Goal: Complete application form

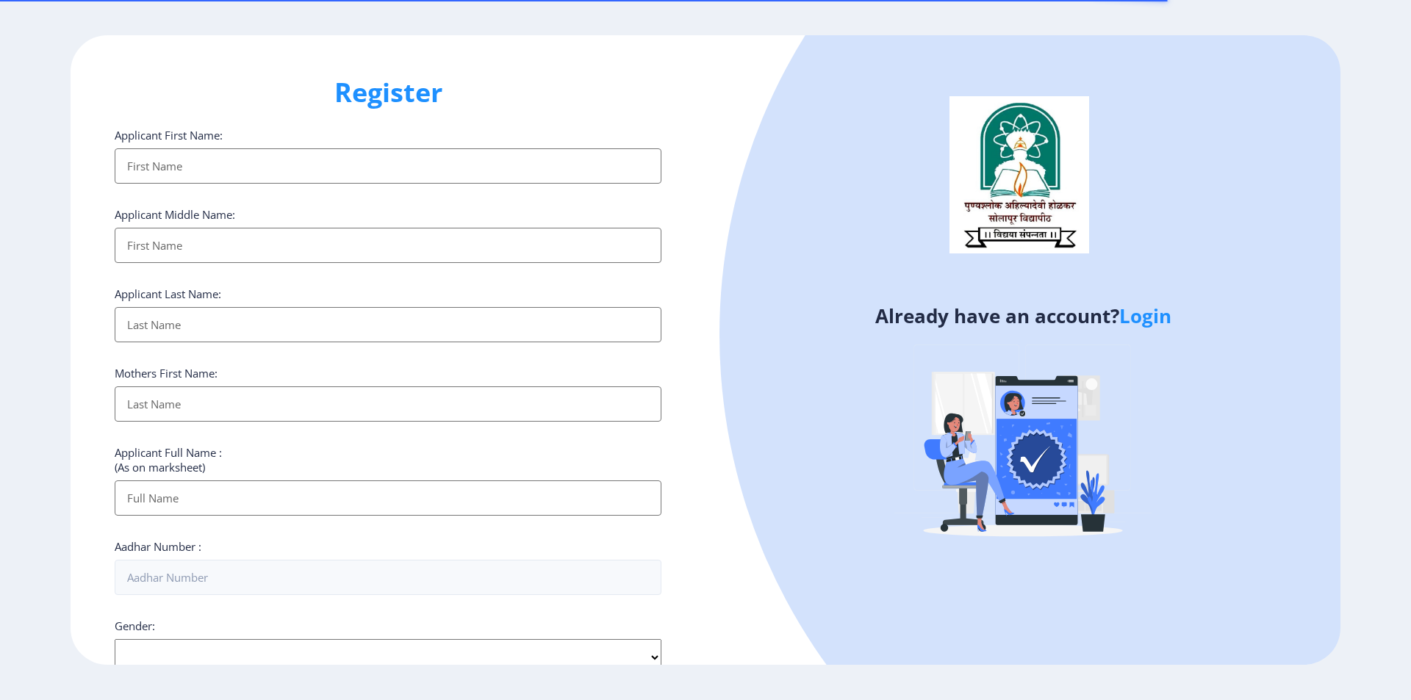
select select
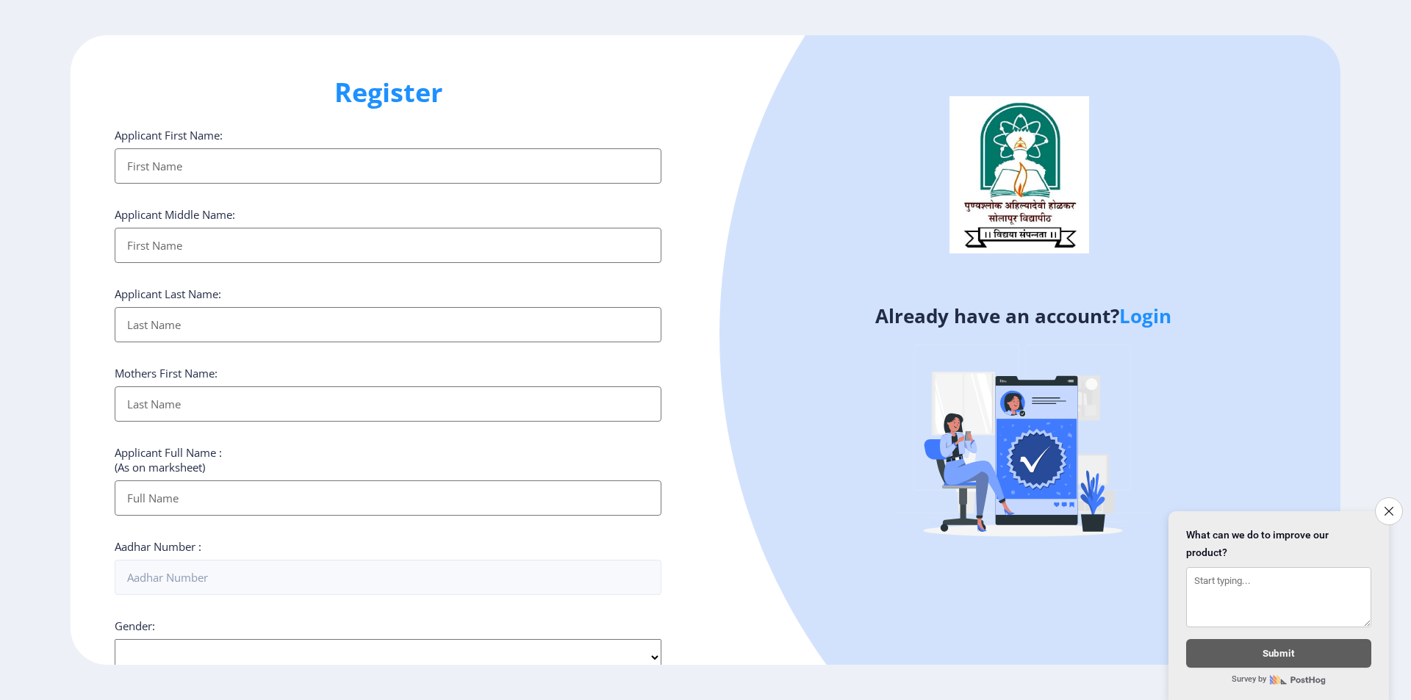
click at [318, 163] on input "Applicant First Name:" at bounding box center [388, 165] width 547 height 35
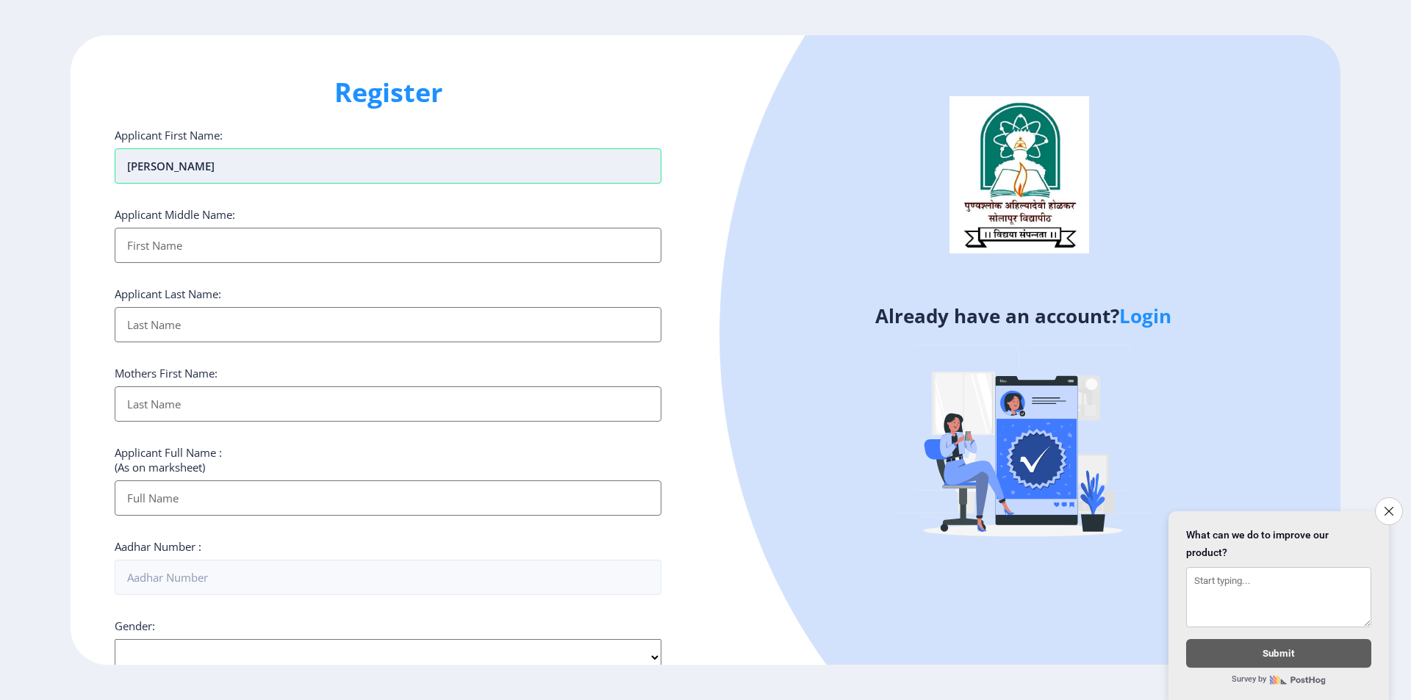
type input "[PERSON_NAME]"
type input "gundeli"
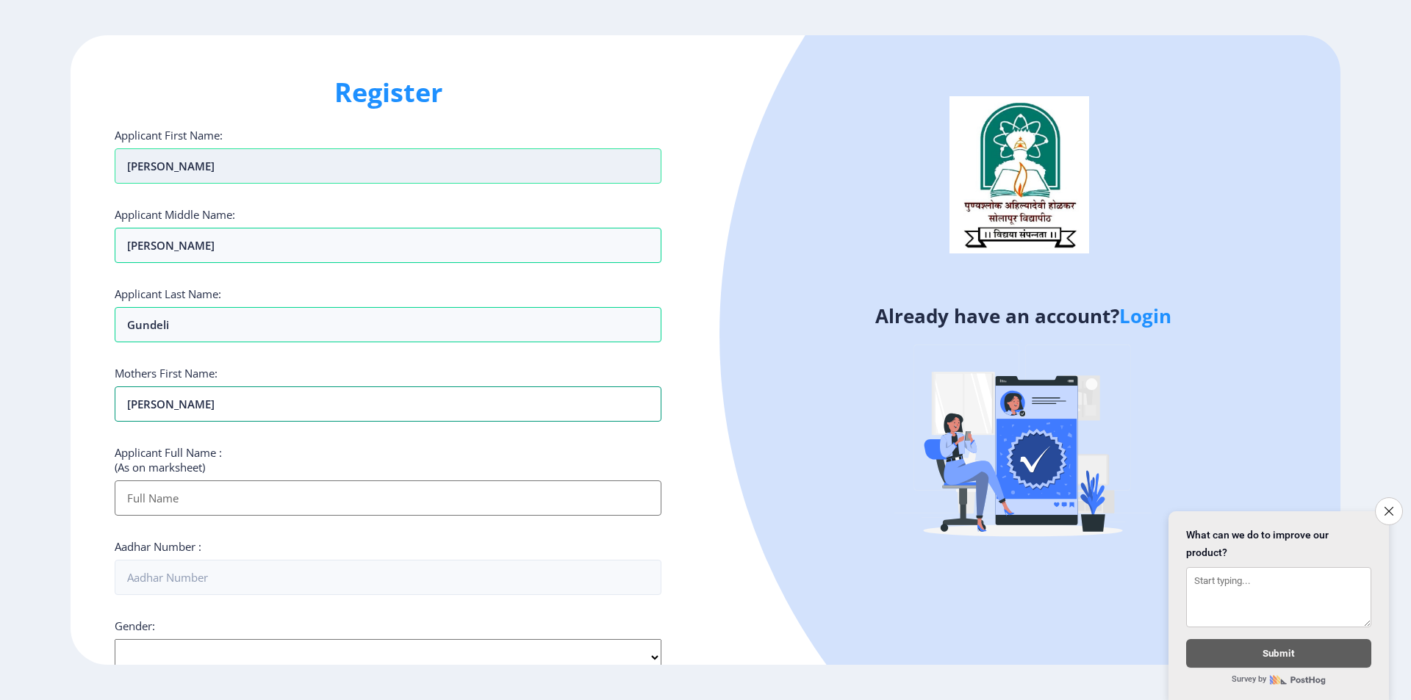
type input "[PERSON_NAME]"
type input "n"
type input "[PERSON_NAME]"
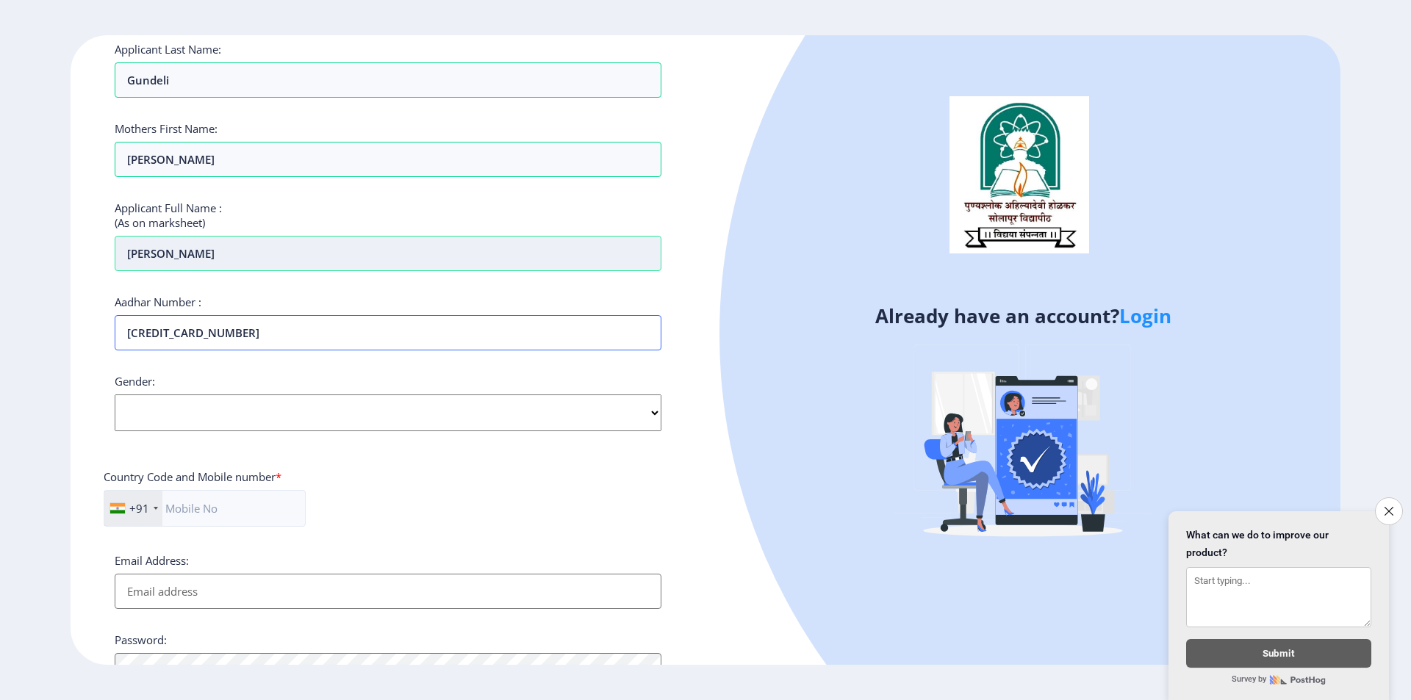
scroll to position [294, 0]
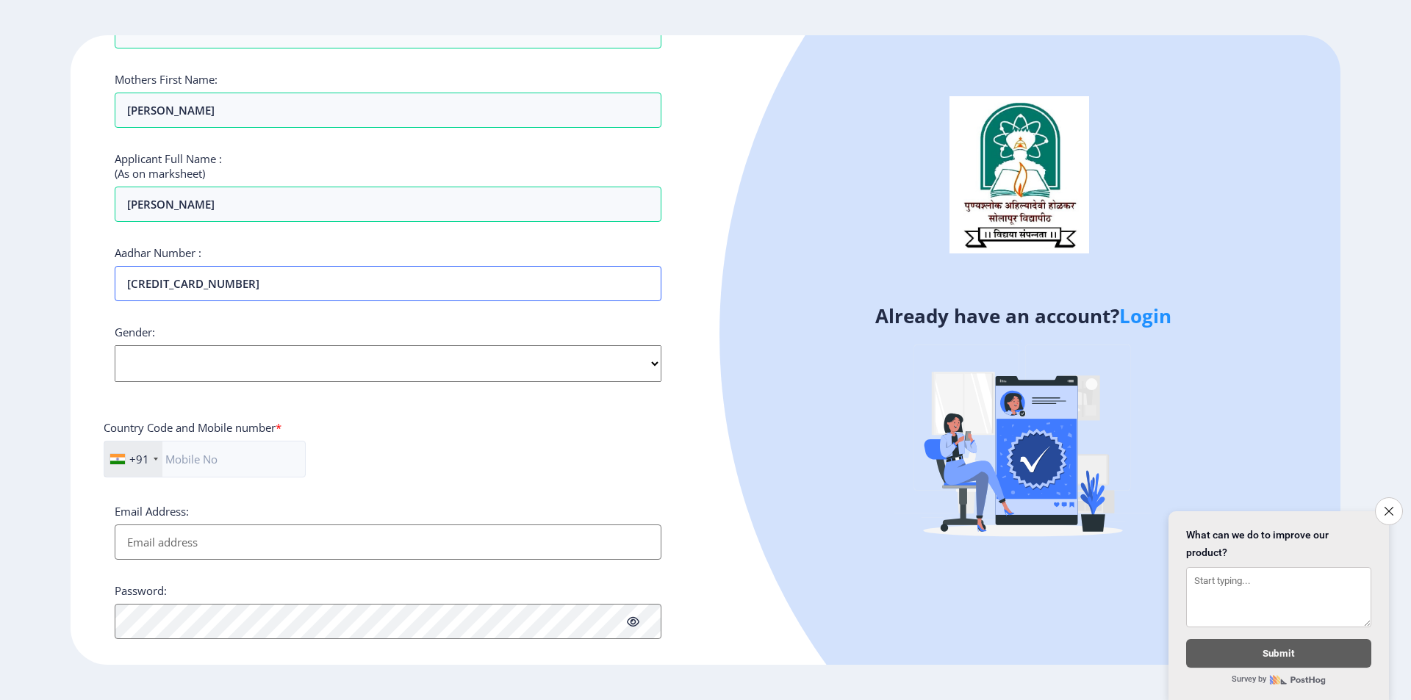
type input "[CREDIT_CARD_NUMBER]"
click at [284, 375] on select "Select Gender [DEMOGRAPHIC_DATA] [DEMOGRAPHIC_DATA] Other" at bounding box center [388, 363] width 547 height 37
select select "[DEMOGRAPHIC_DATA]"
click at [115, 345] on select "Select Gender [DEMOGRAPHIC_DATA] [DEMOGRAPHIC_DATA] Other" at bounding box center [388, 363] width 547 height 37
click at [220, 461] on input "text" at bounding box center [205, 459] width 202 height 37
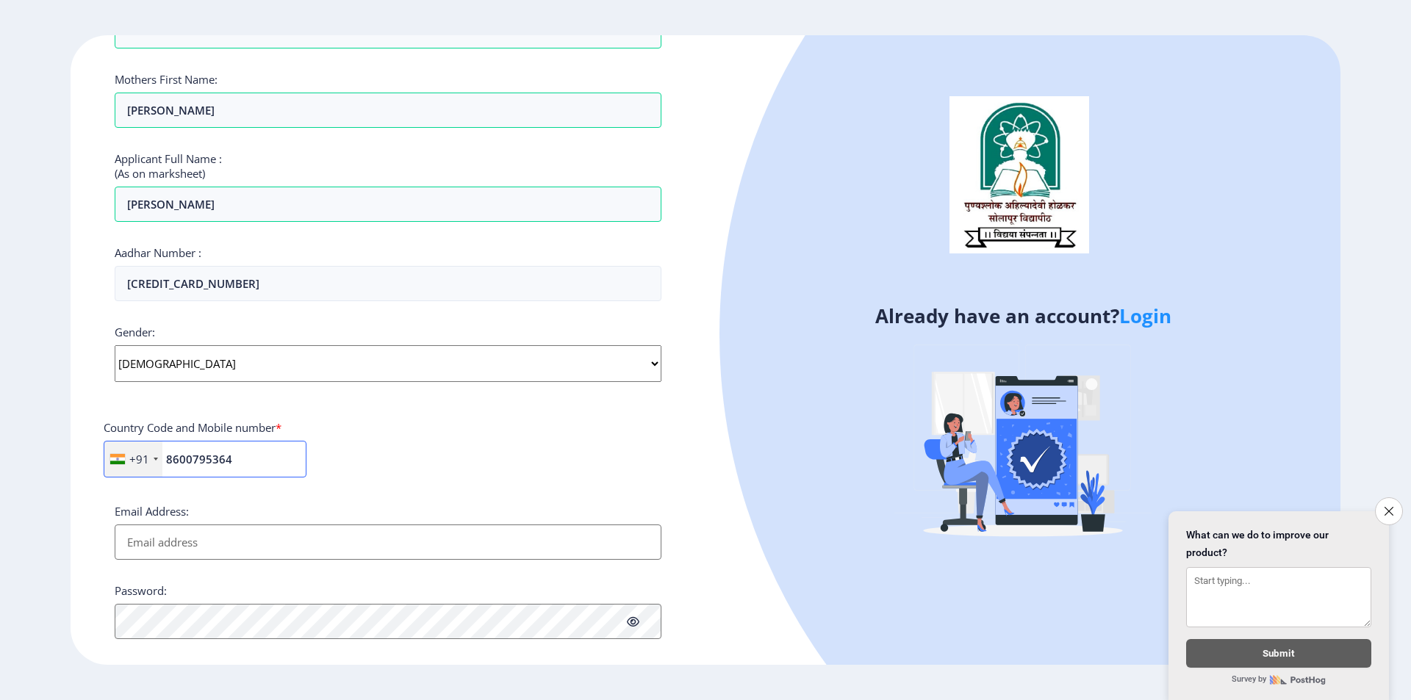
scroll to position [393, 0]
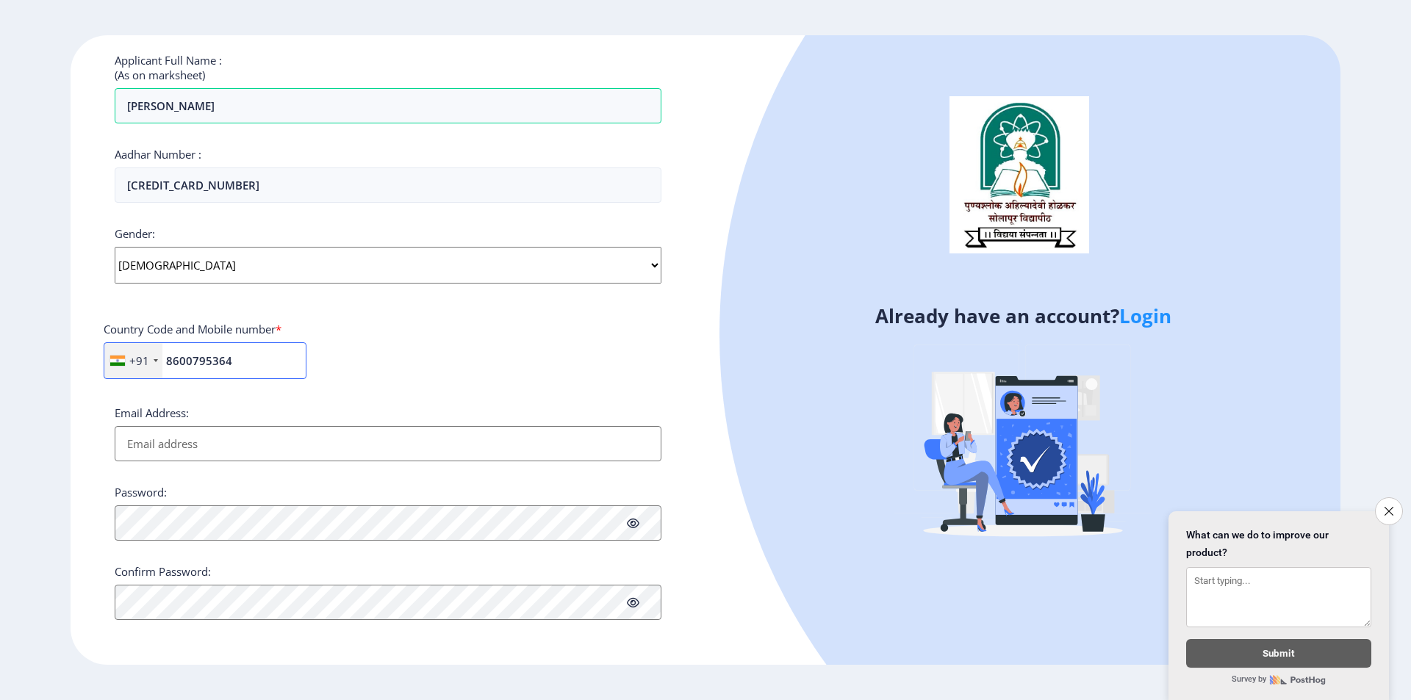
type input "8600795364"
click at [180, 459] on input "Email Address:" at bounding box center [388, 443] width 547 height 35
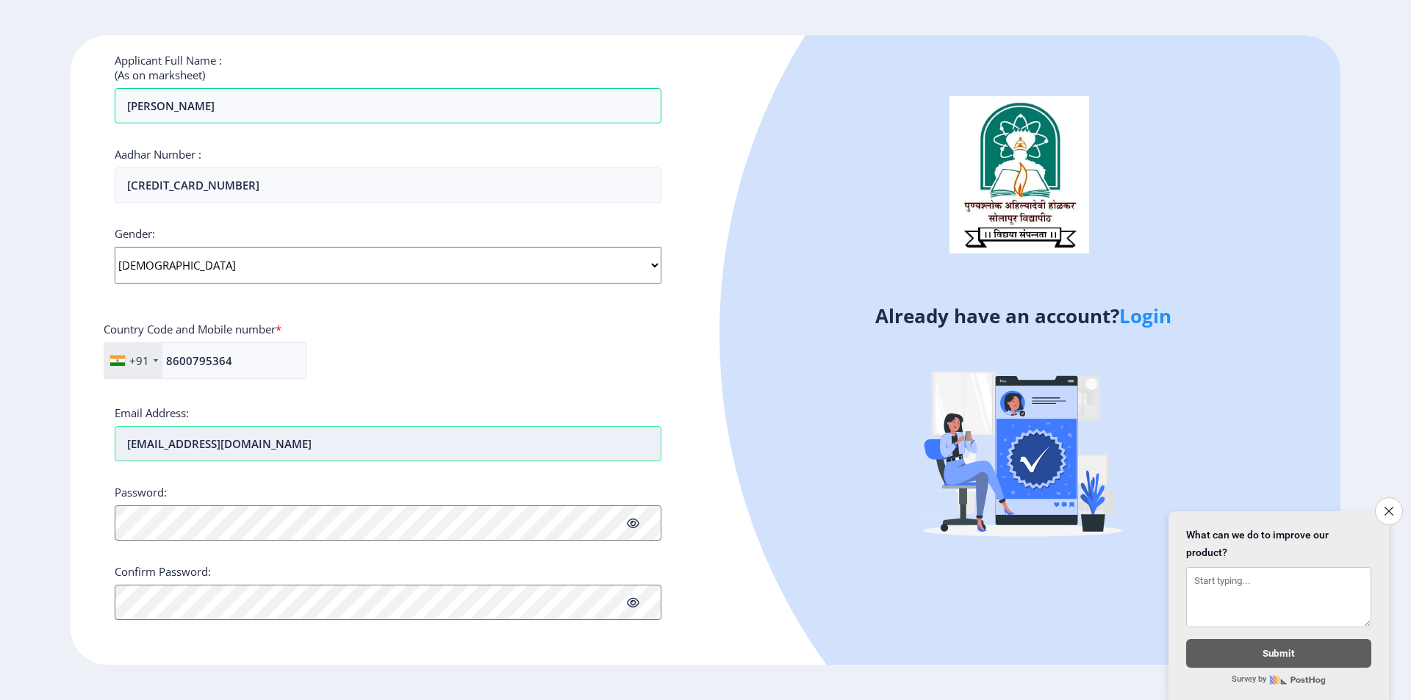
type input "[EMAIL_ADDRESS][DOMAIN_NAME]"
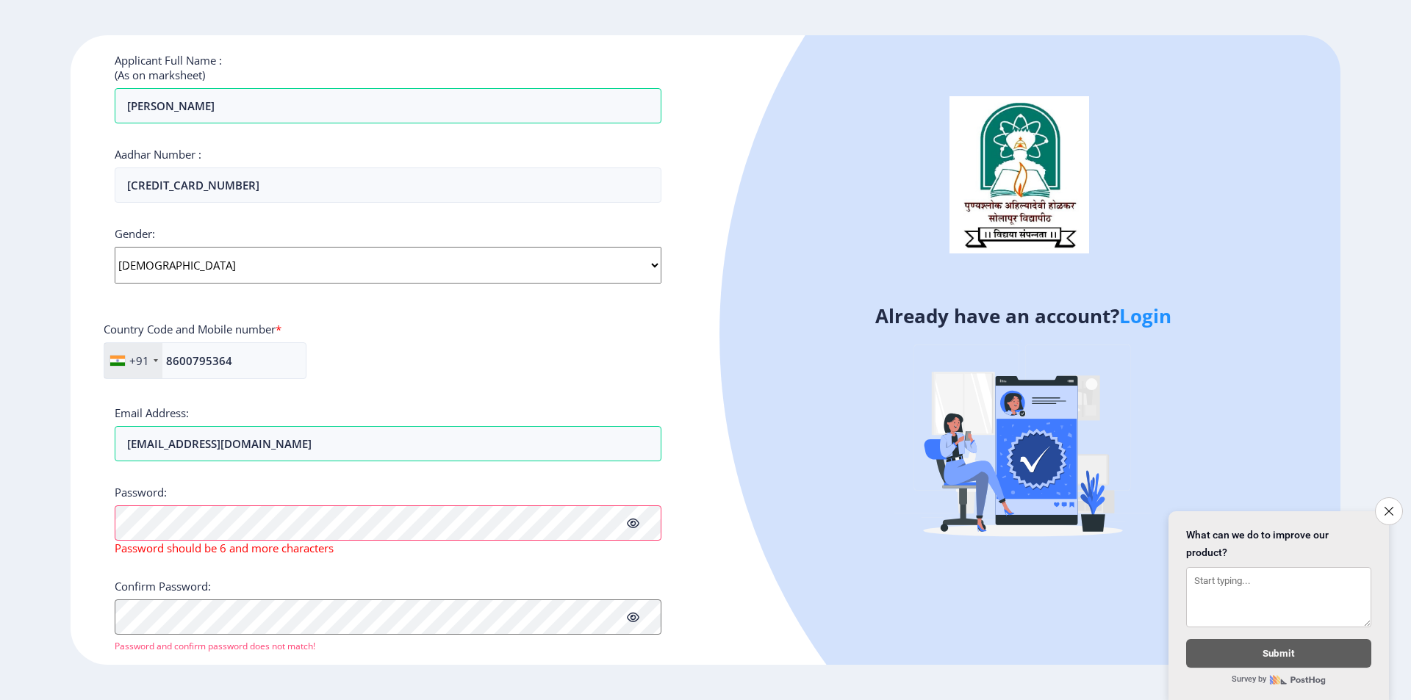
click at [637, 526] on icon at bounding box center [633, 523] width 12 height 11
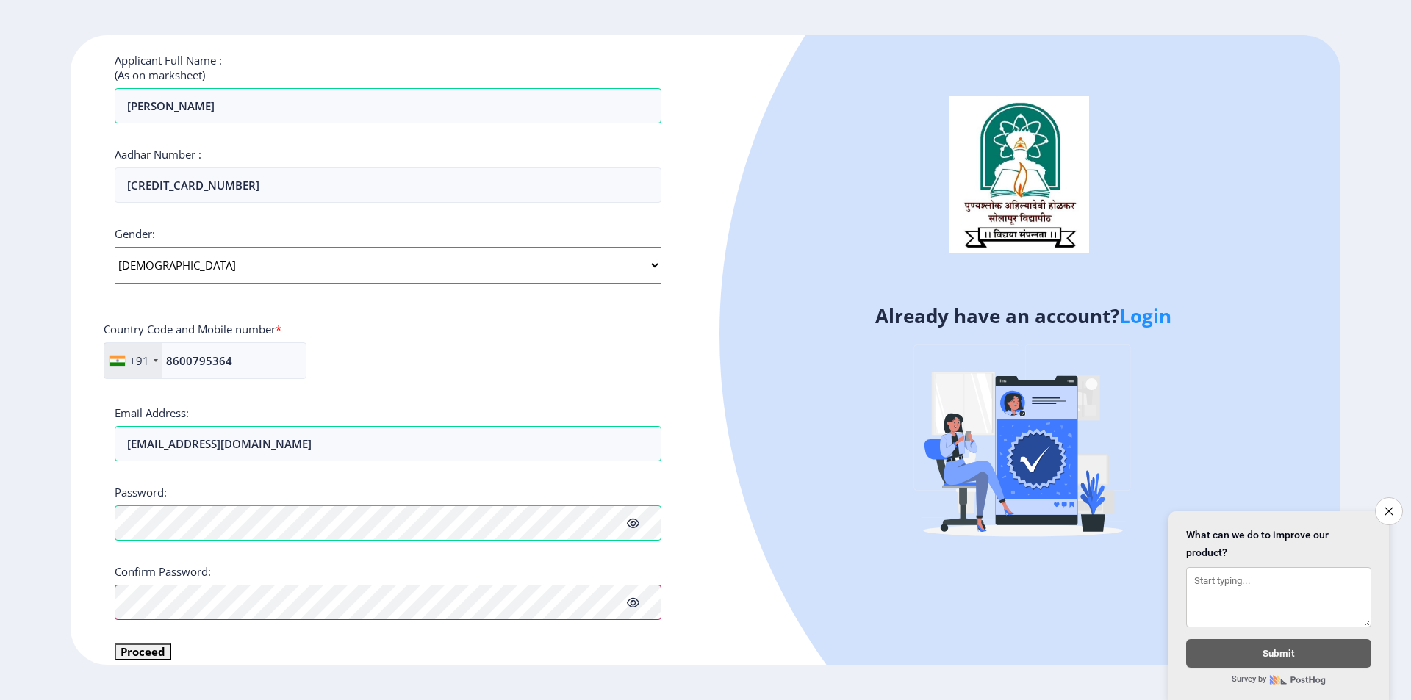
scroll to position [410, 0]
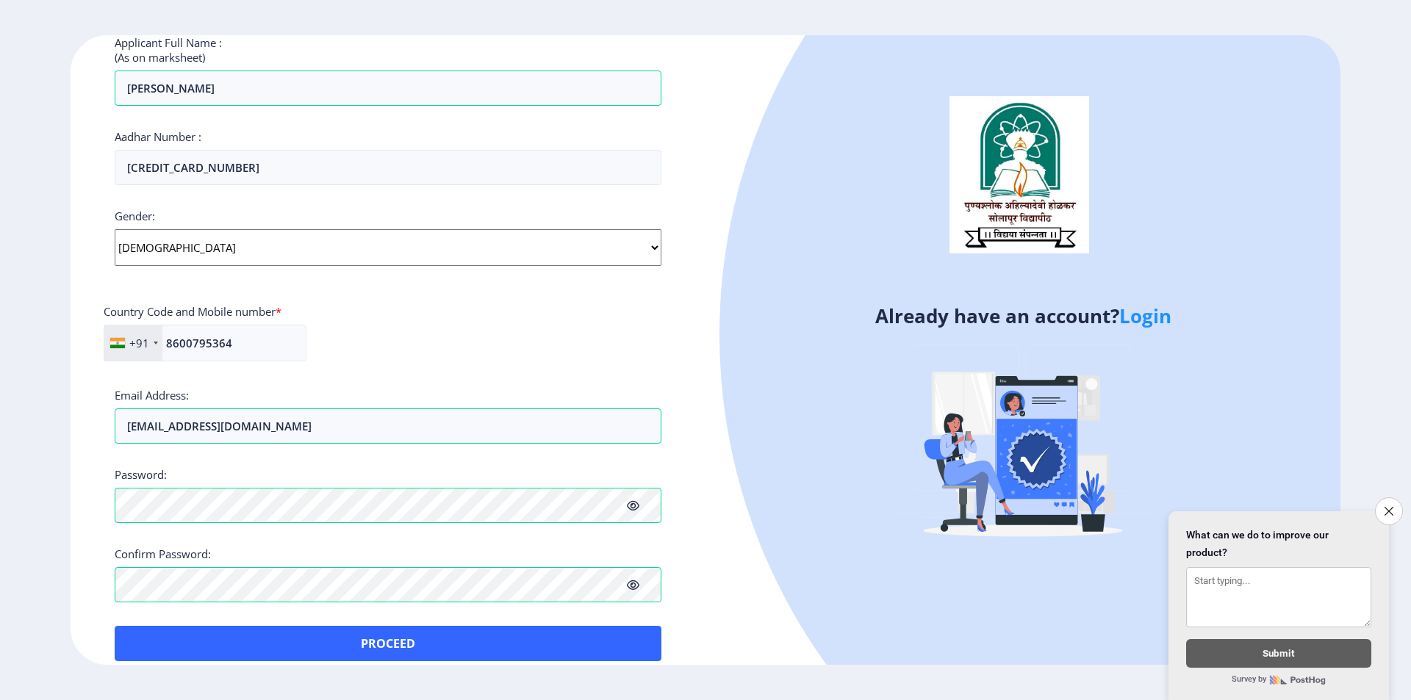
click at [142, 625] on div "Applicant First Name: [PERSON_NAME] Applicant Middle Name: [PERSON_NAME] Applic…" at bounding box center [388, 190] width 547 height 944
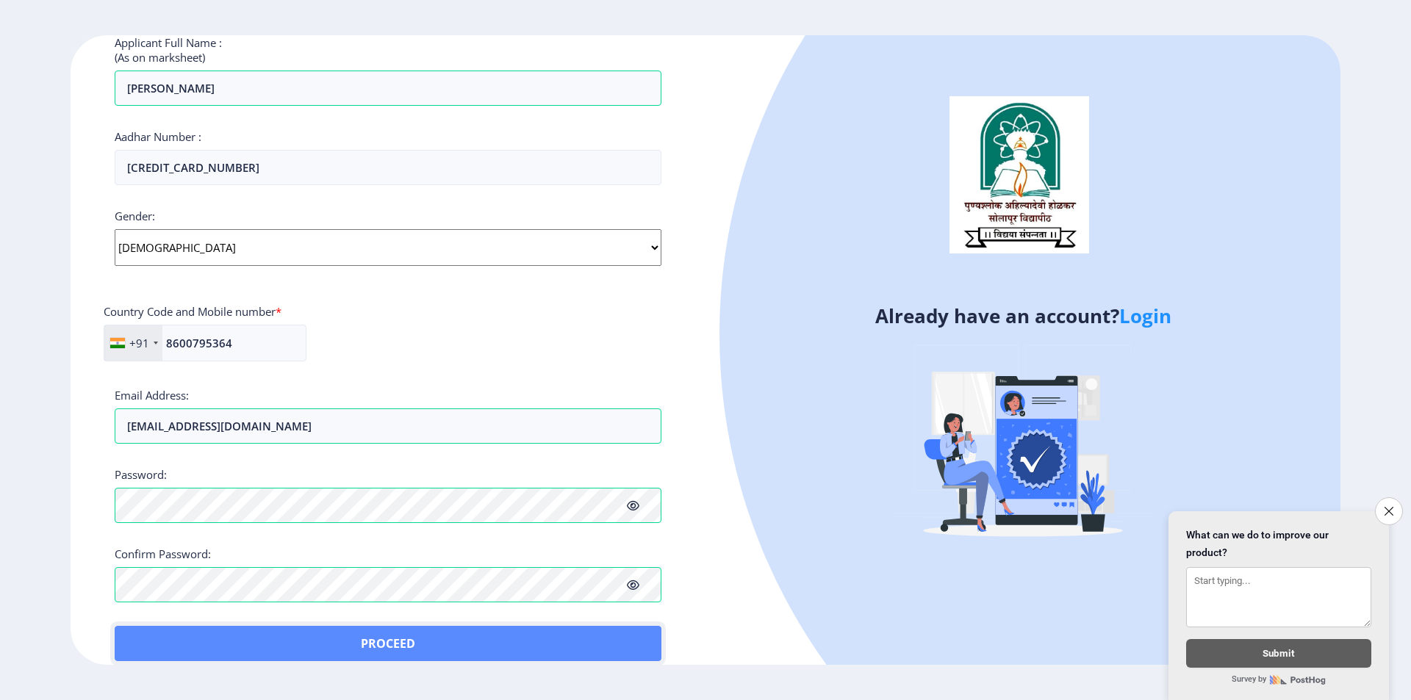
click at [383, 646] on button "Proceed" at bounding box center [388, 643] width 547 height 35
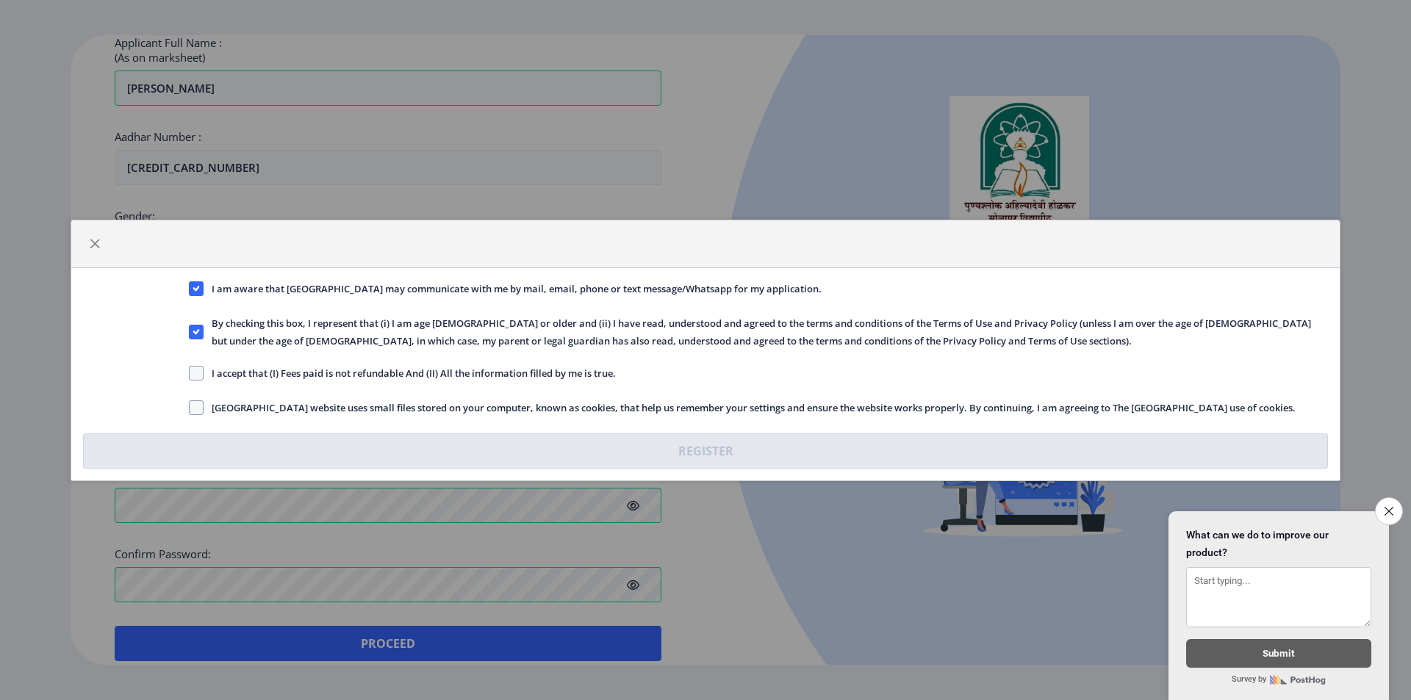
click at [405, 370] on span "I accept that (I) Fees paid is not refundable And (II) All the information fill…" at bounding box center [410, 374] width 412 height 18
click at [190, 373] on input "I accept that (I) Fees paid is not refundable And (II) All the information fill…" at bounding box center [189, 373] width 1 height 1
checkbox input "true"
click at [347, 411] on span "[GEOGRAPHIC_DATA] website uses small files stored on your computer, known as co…" at bounding box center [750, 408] width 1092 height 18
click at [190, 408] on input "[GEOGRAPHIC_DATA] website uses small files stored on your computer, known as co…" at bounding box center [189, 407] width 1 height 1
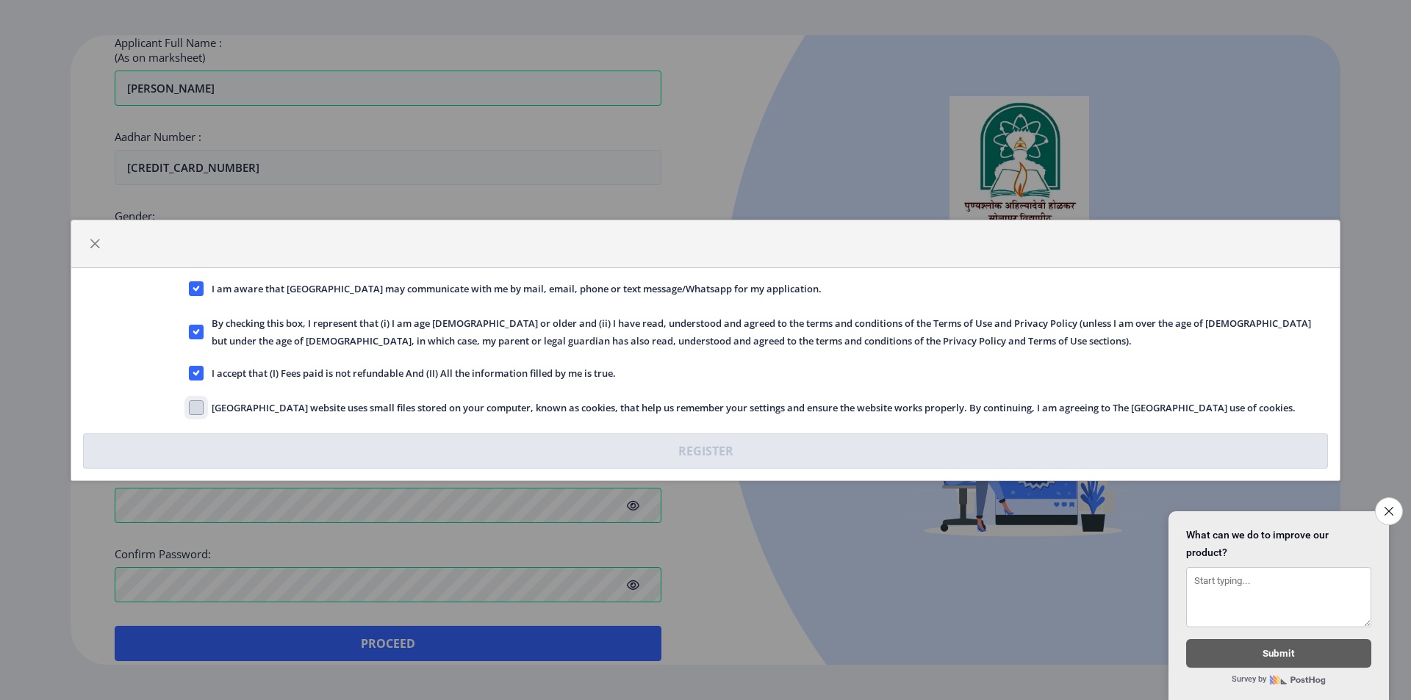
checkbox input "true"
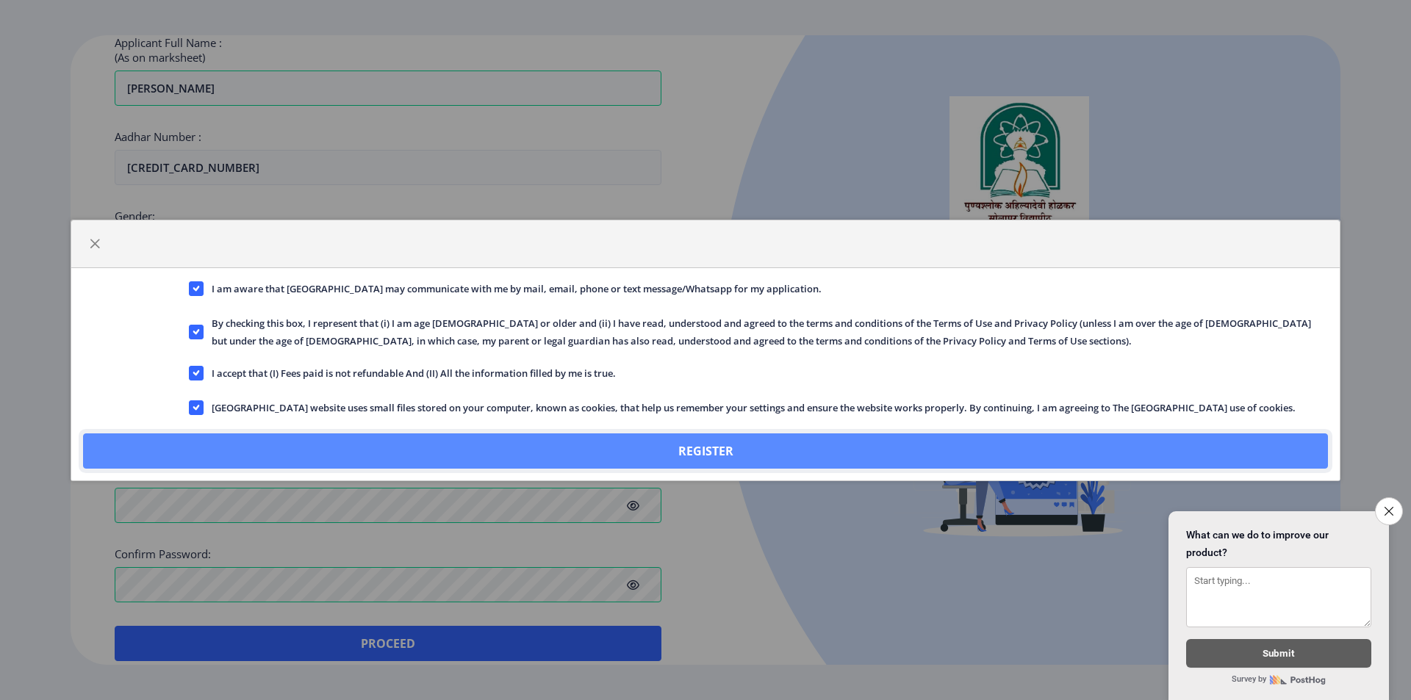
click at [576, 444] on button "Register" at bounding box center [705, 451] width 1245 height 35
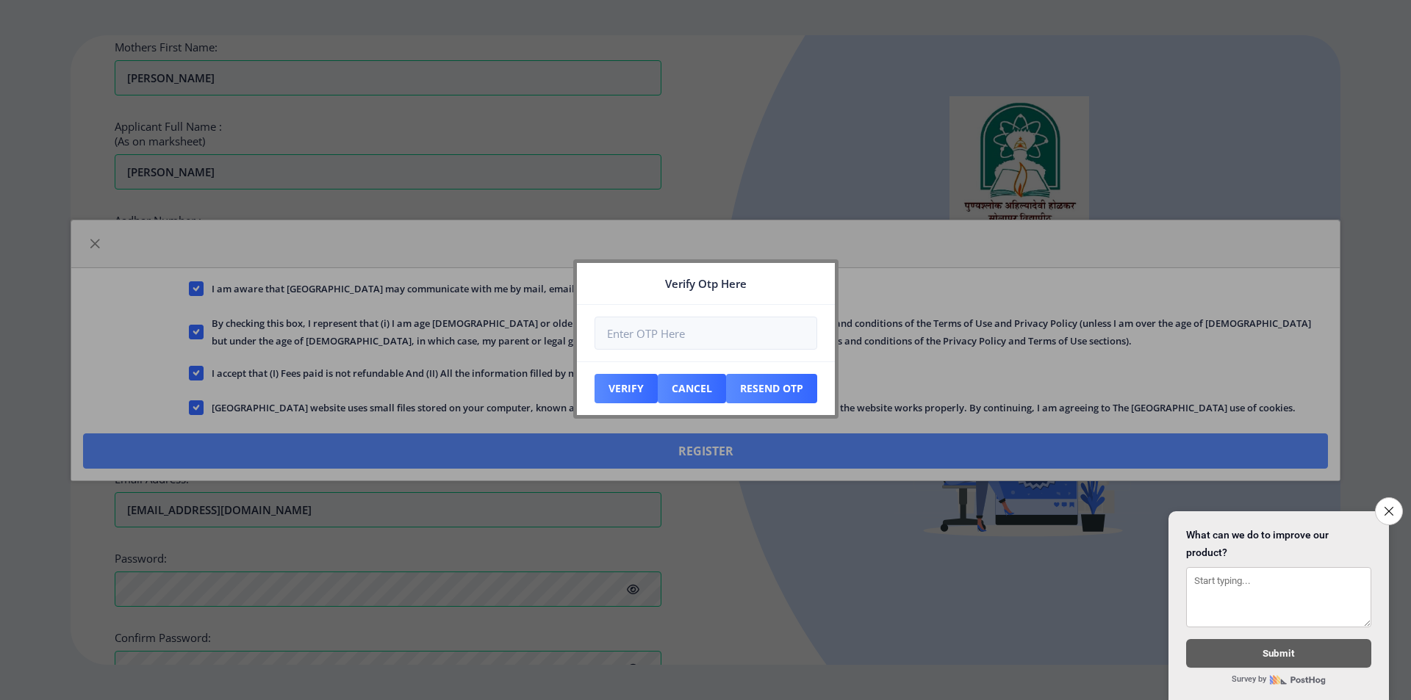
scroll to position [494, 0]
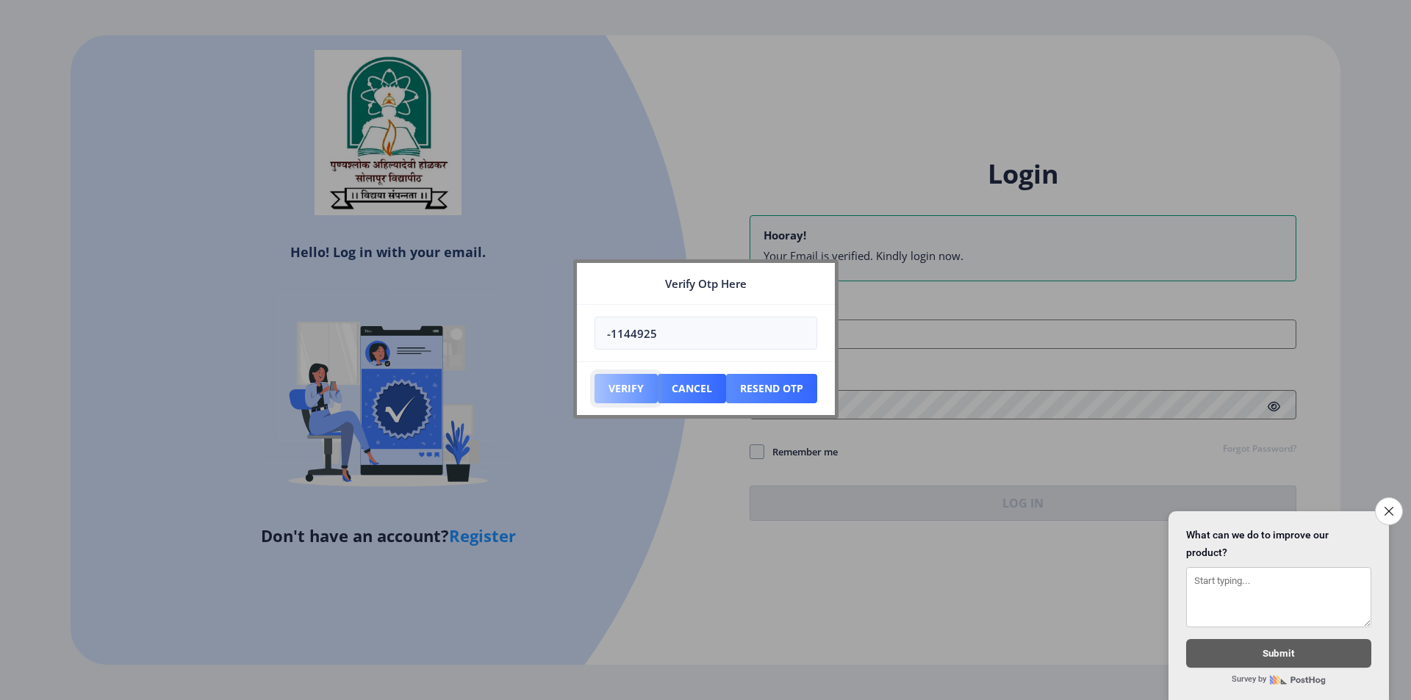
click at [637, 401] on button "Verify" at bounding box center [626, 388] width 63 height 29
click at [613, 337] on input "-1144925" at bounding box center [706, 333] width 223 height 33
click at [662, 331] on input "-1144925" at bounding box center [706, 333] width 223 height 33
type input "-1"
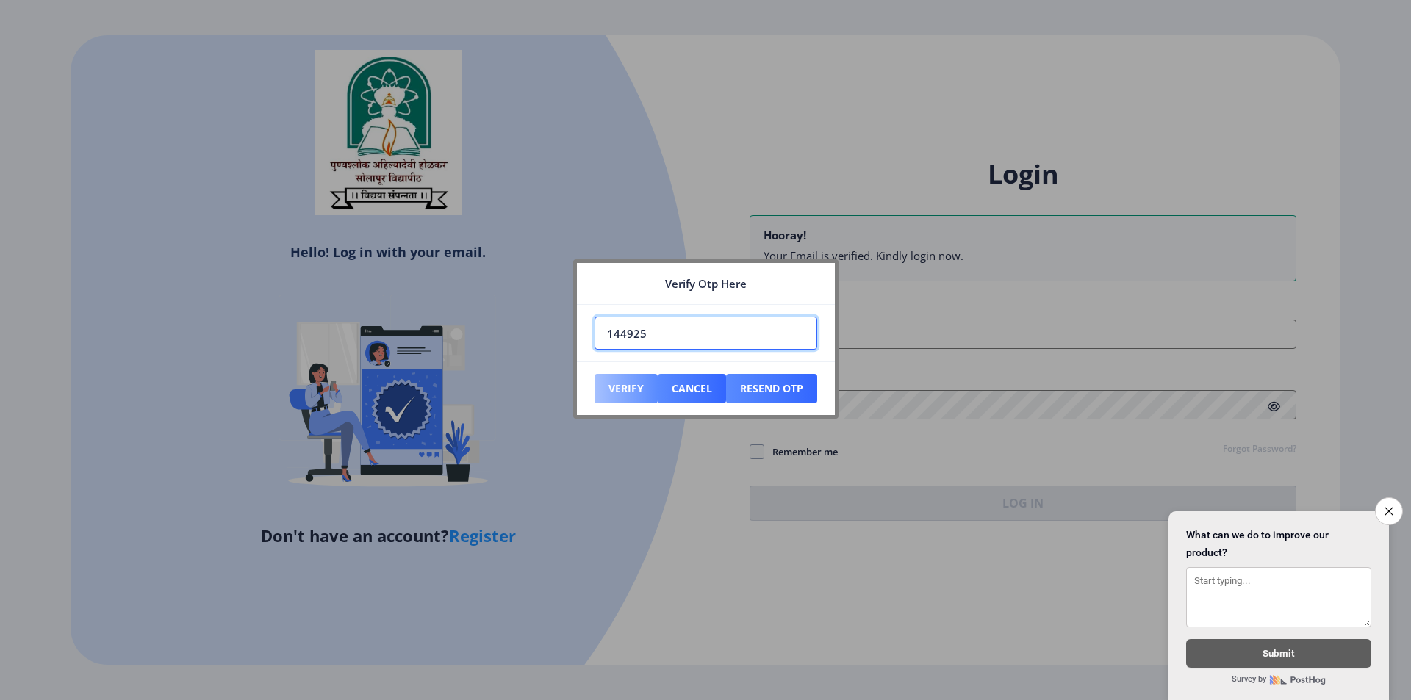
type input "144925"
click at [598, 393] on button "Verify" at bounding box center [626, 388] width 63 height 29
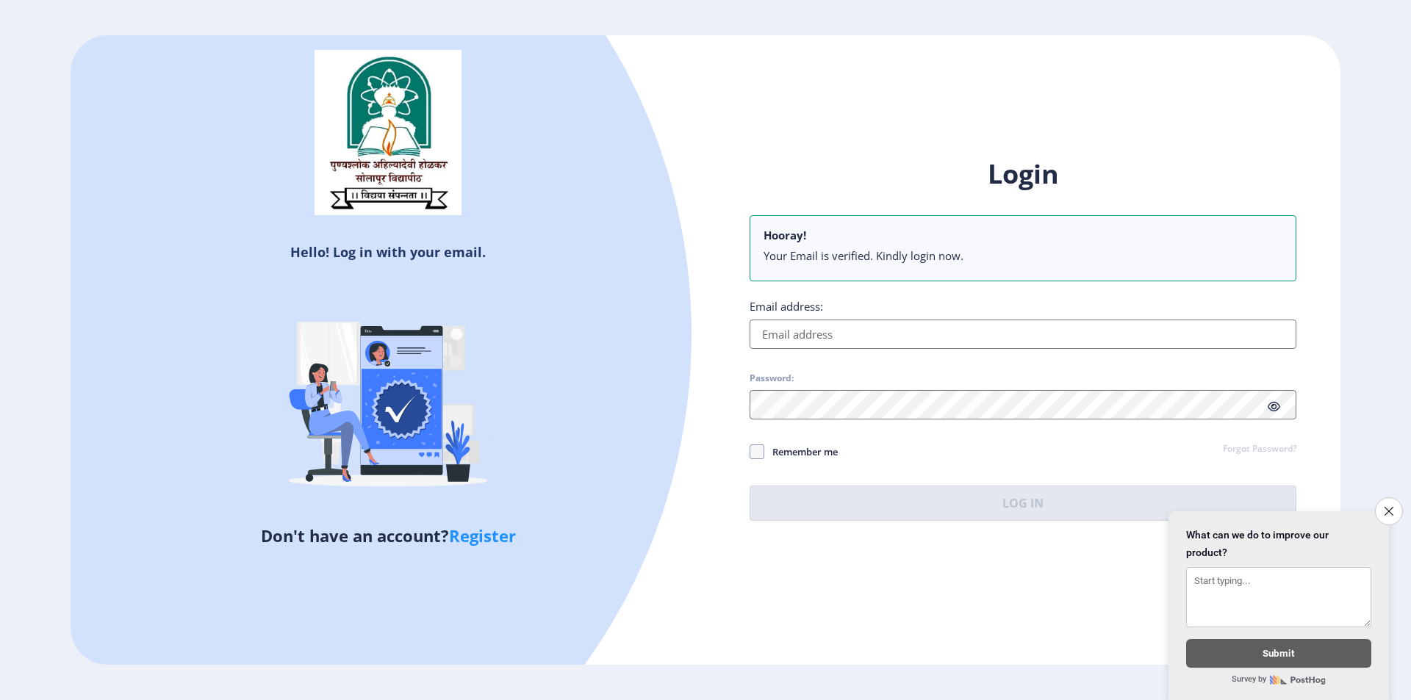
type input "[EMAIL_ADDRESS][DOMAIN_NAME]"
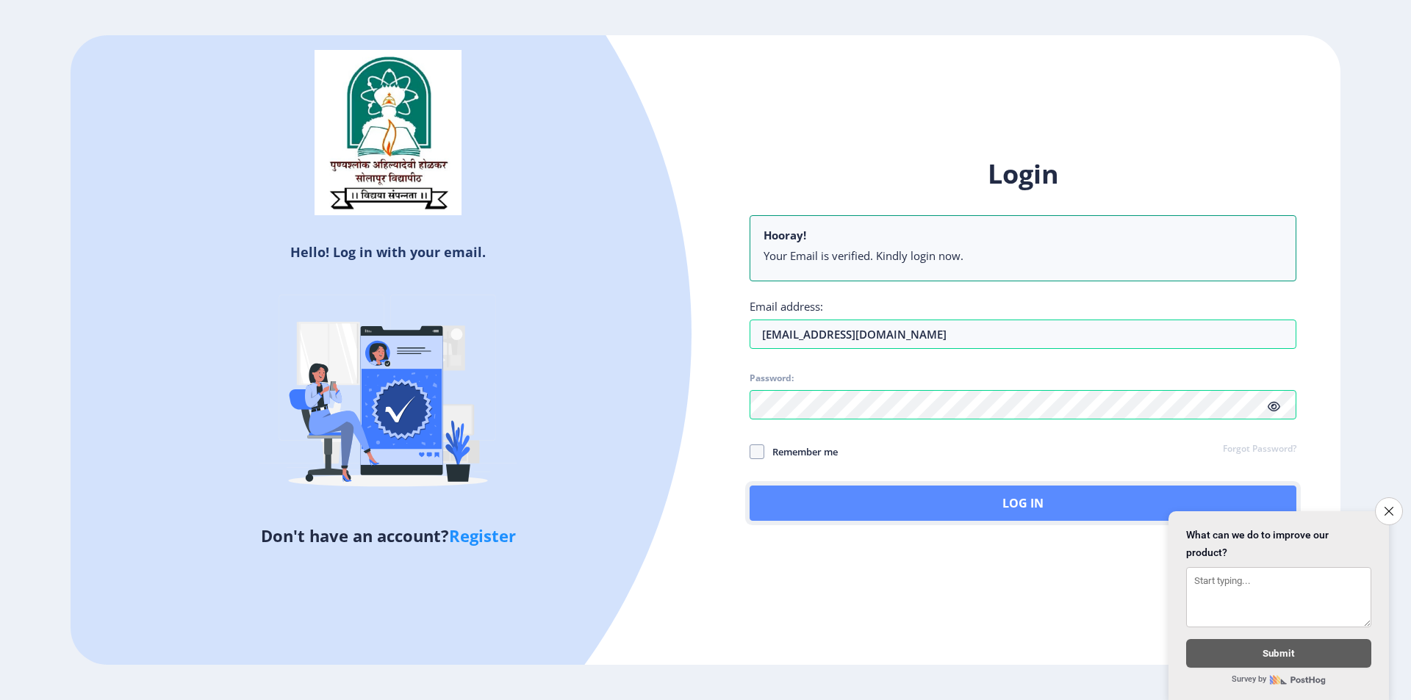
click at [842, 517] on button "Log In" at bounding box center [1023, 503] width 547 height 35
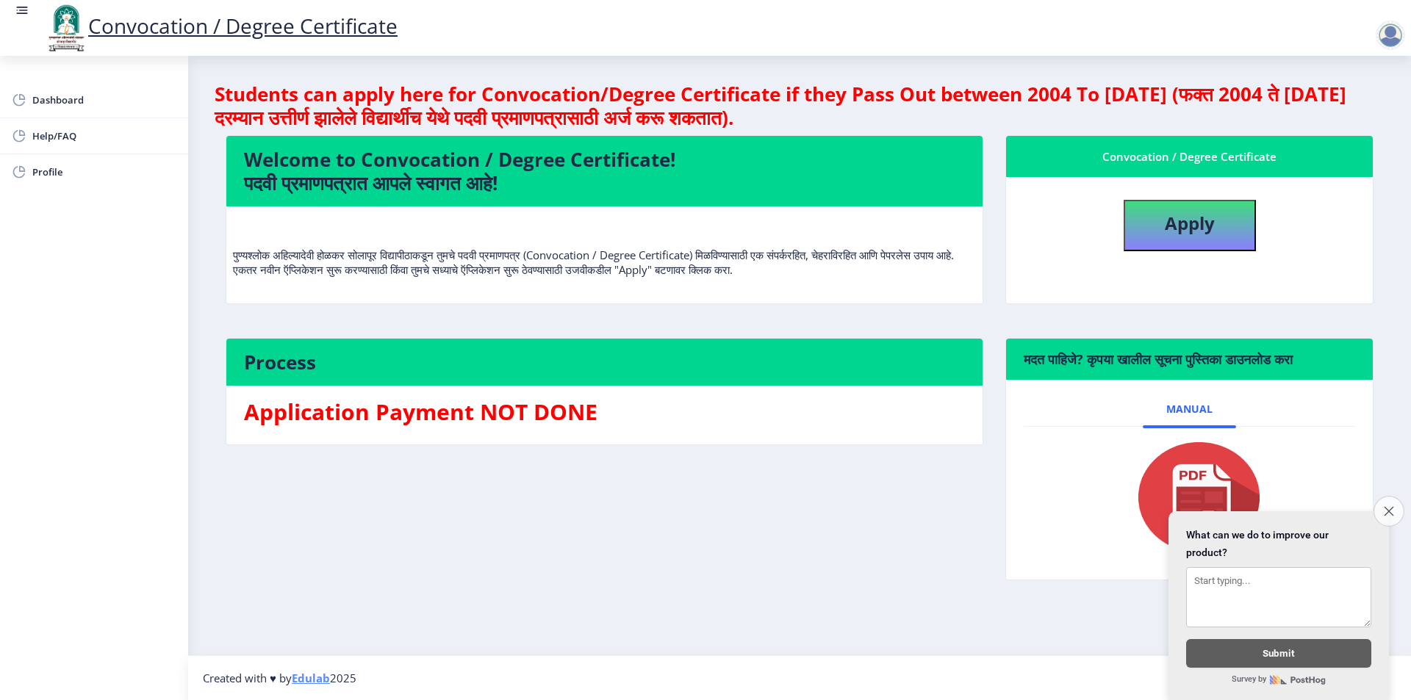
click at [1386, 496] on button "Close survey" at bounding box center [1389, 511] width 31 height 31
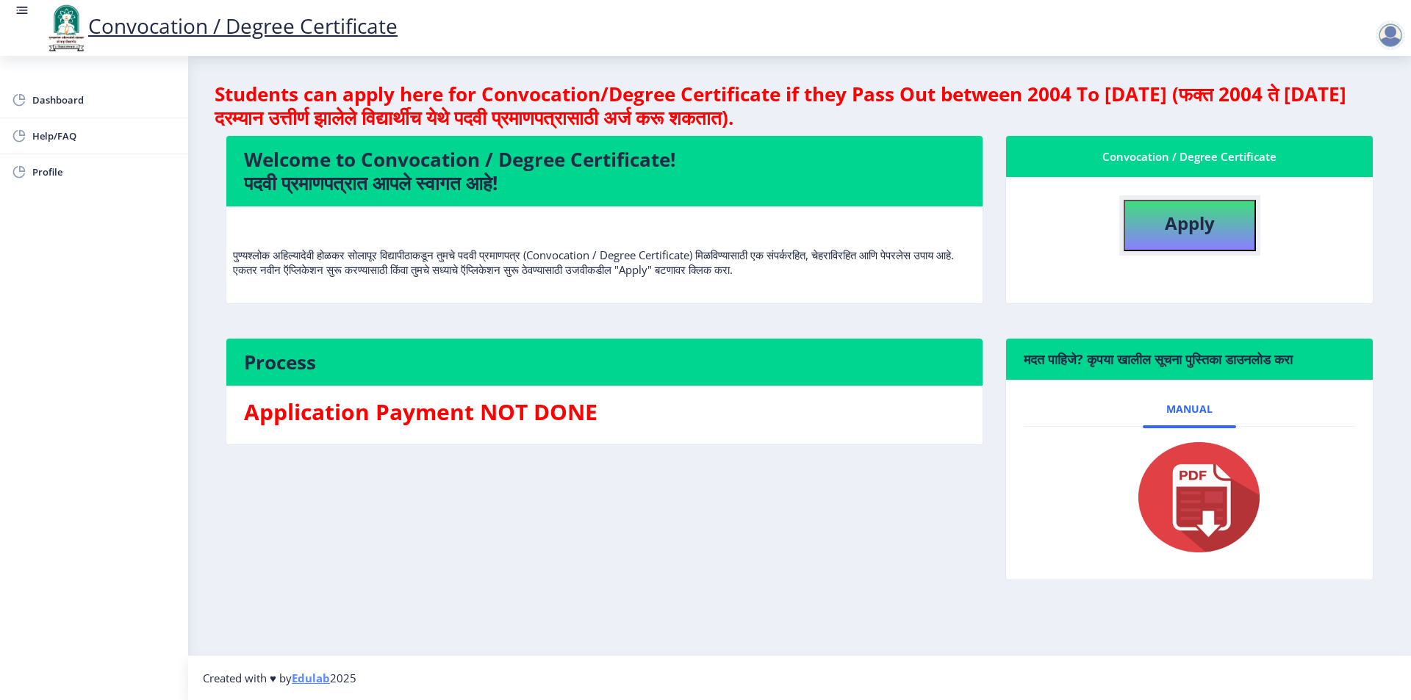
click at [1172, 229] on b "Apply" at bounding box center [1190, 223] width 50 height 24
select select
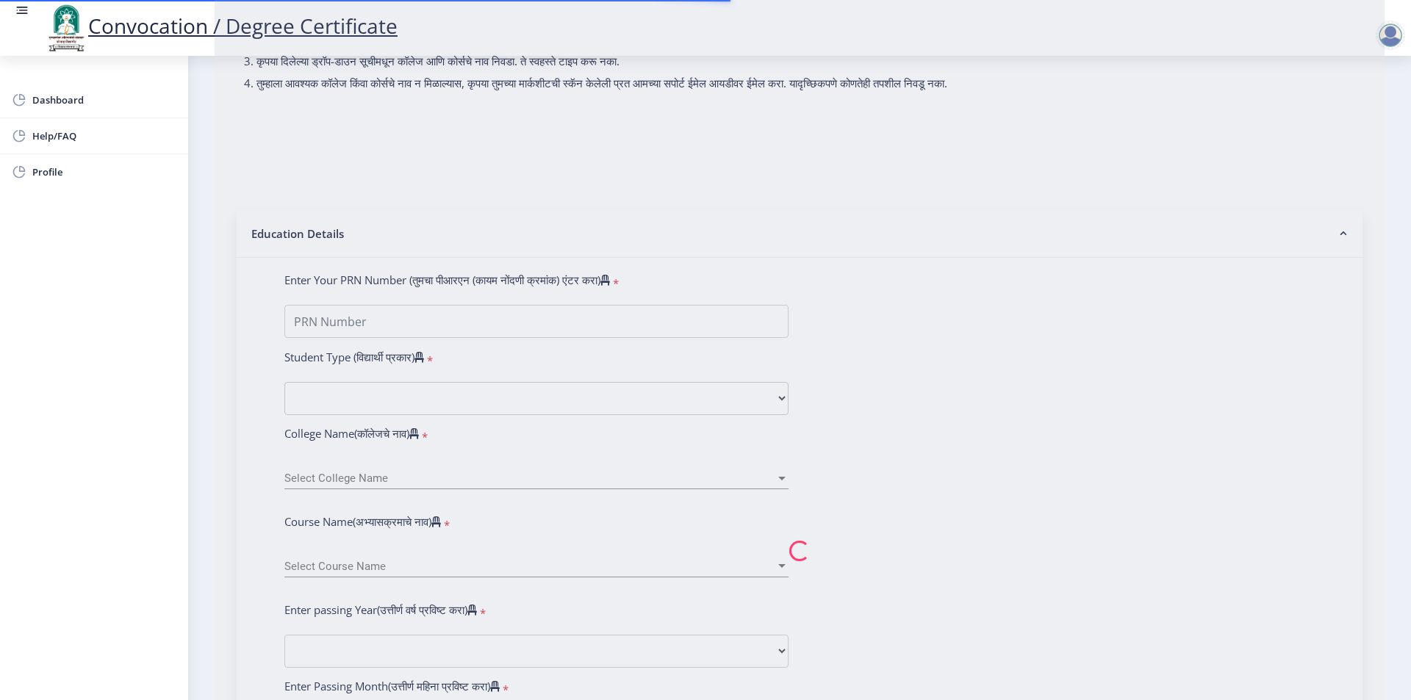
scroll to position [221, 0]
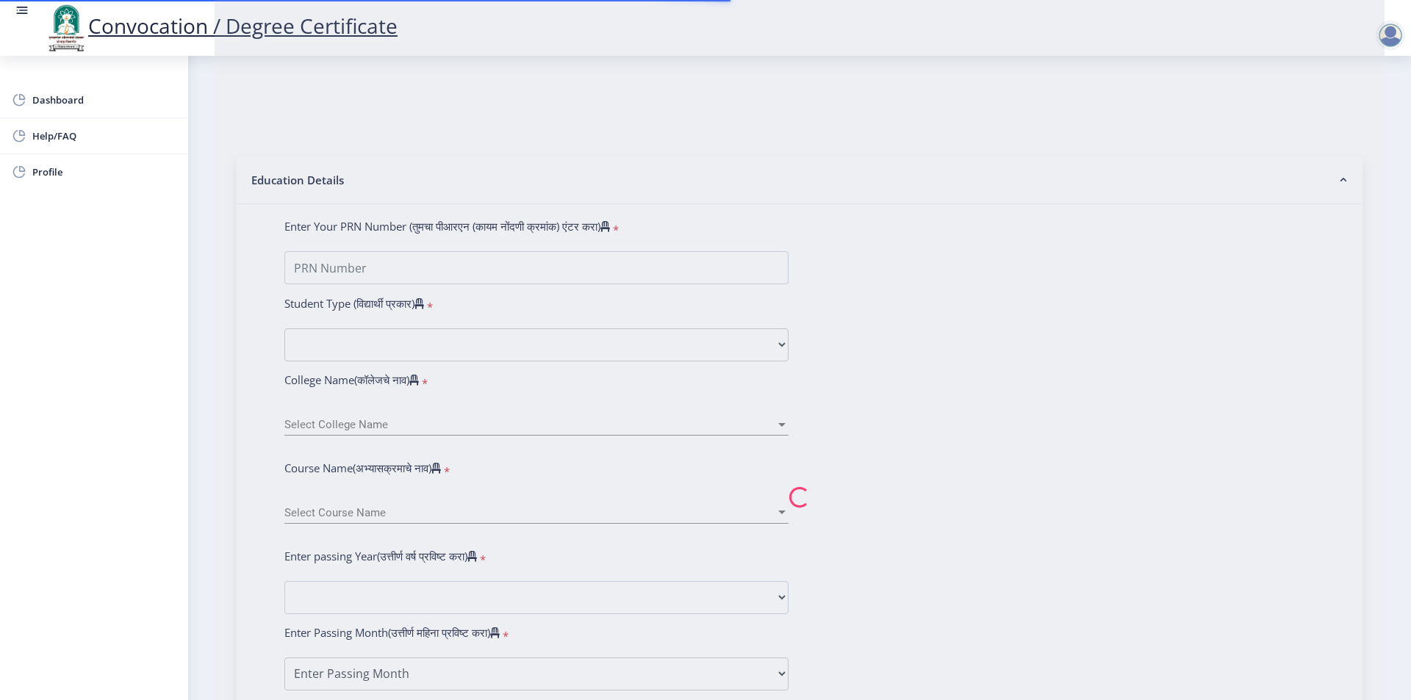
type input "[PERSON_NAME]"
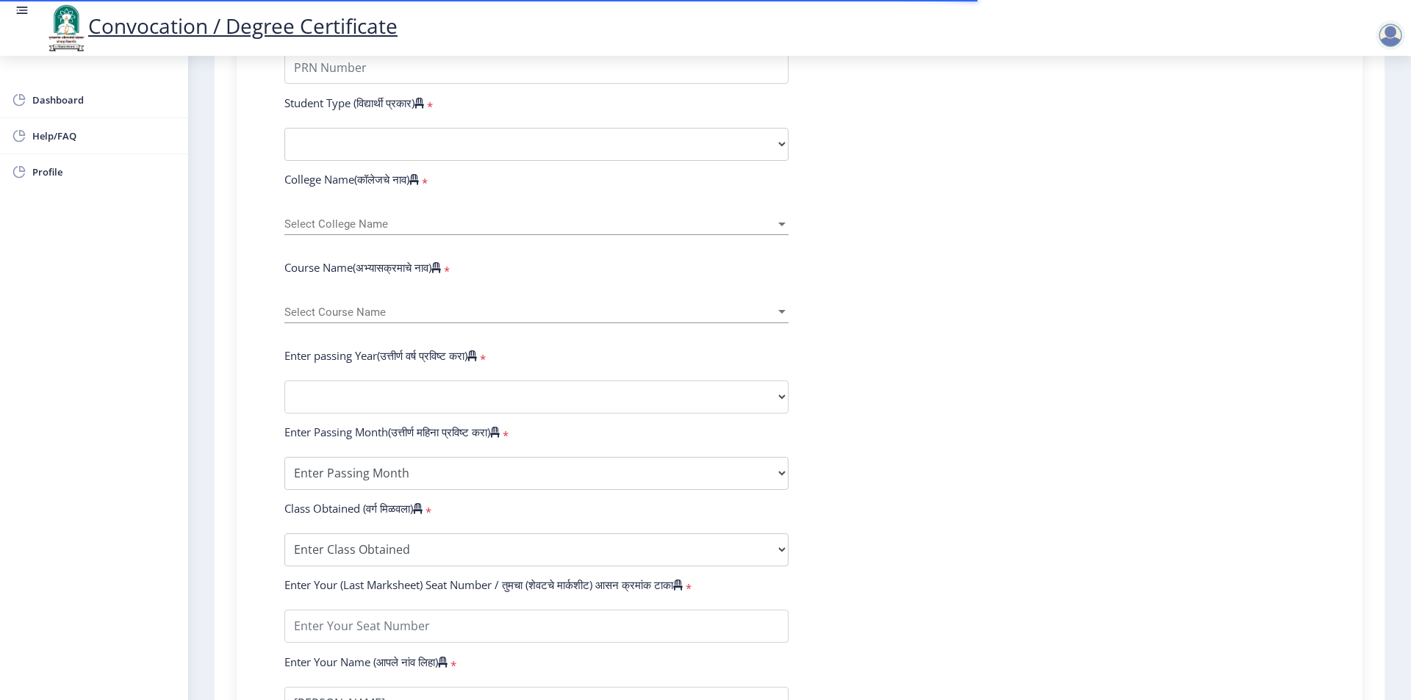
scroll to position [441, 0]
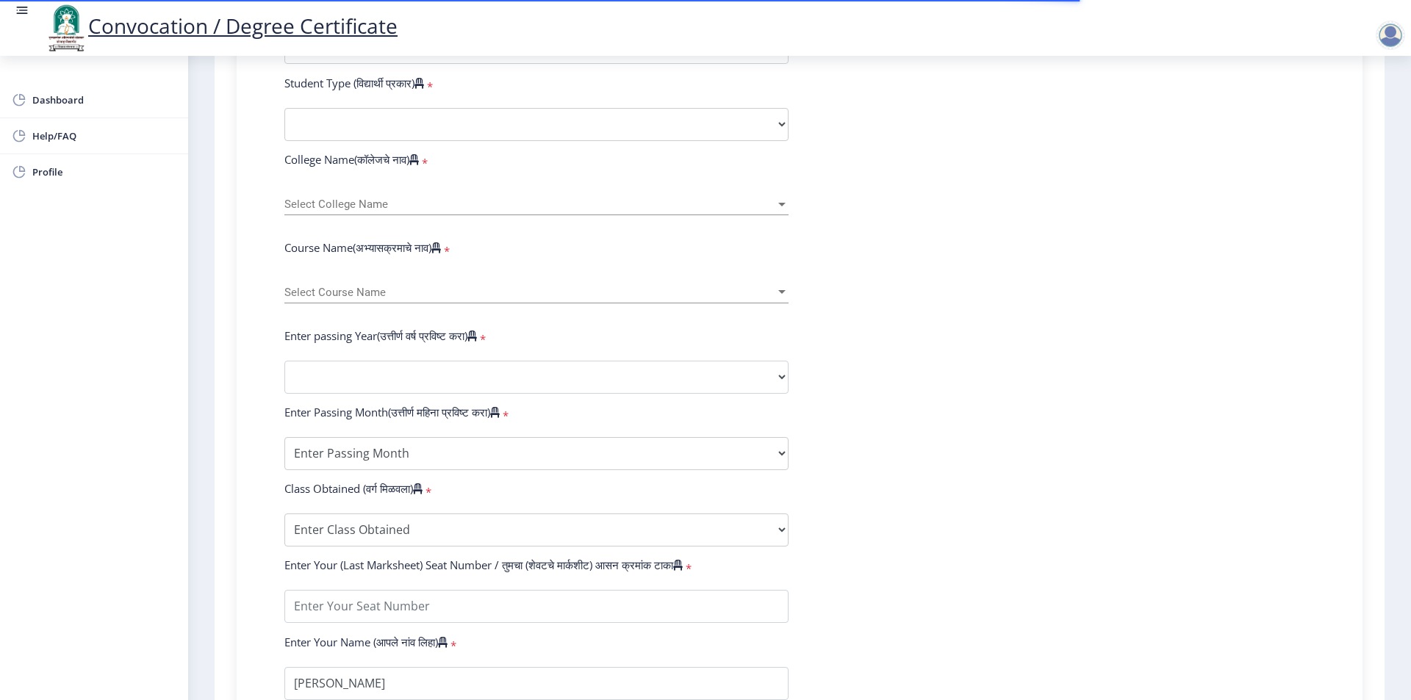
click at [520, 299] on span "Select Course Name" at bounding box center [529, 293] width 491 height 12
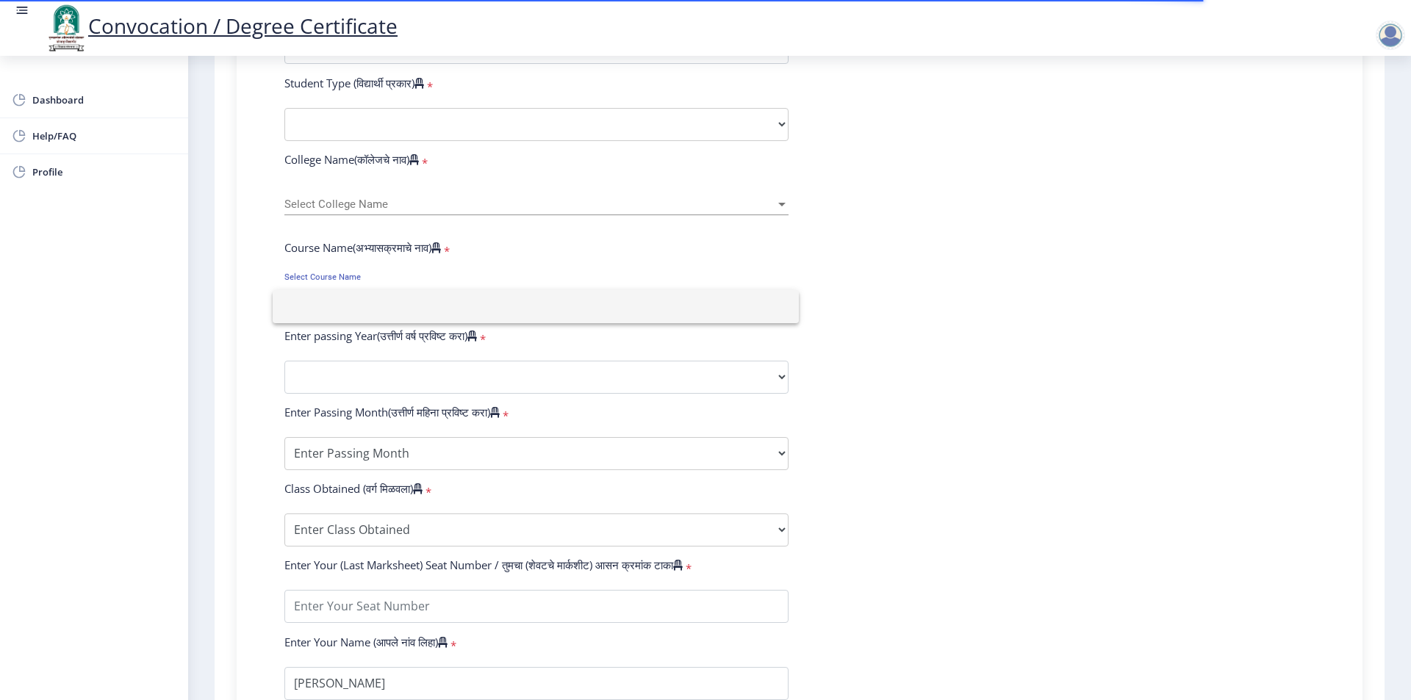
click at [1129, 223] on div at bounding box center [705, 350] width 1411 height 700
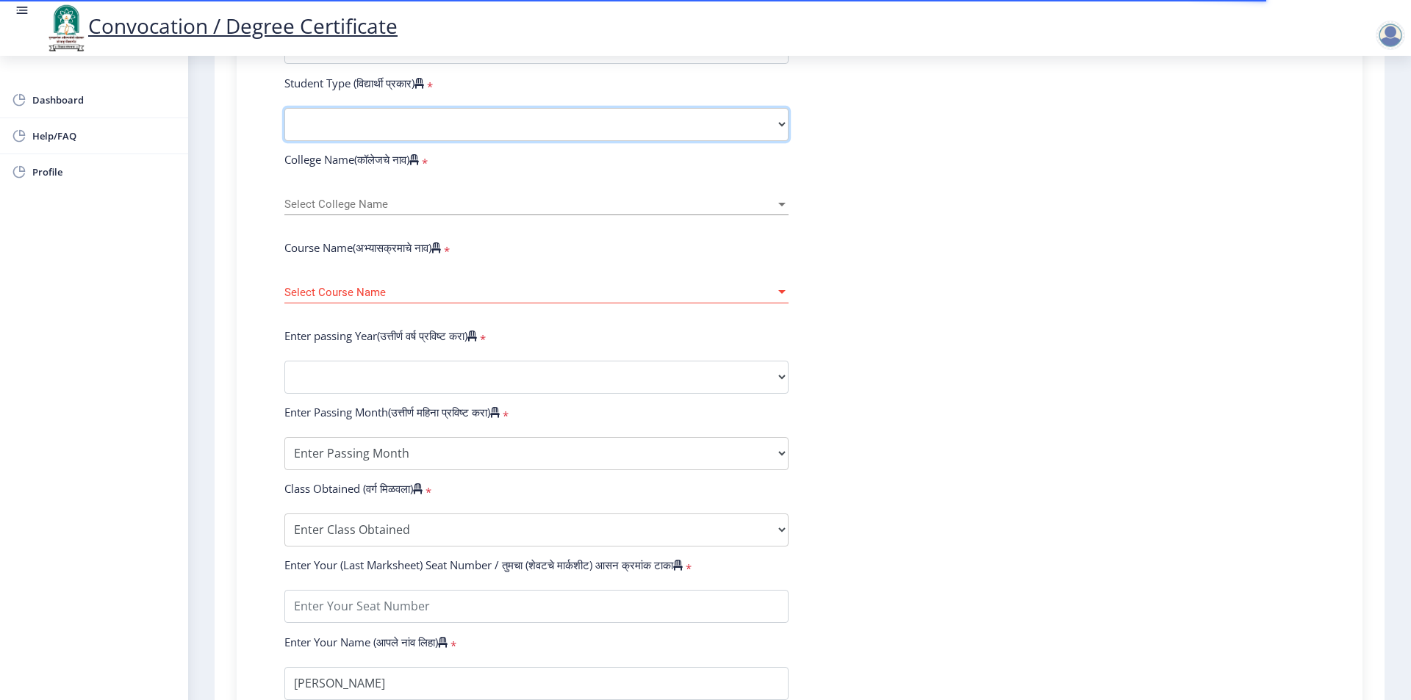
click at [486, 134] on select "Select Student Type Regular External" at bounding box center [536, 124] width 504 height 33
select select "Regular"
click at [284, 122] on select "Select Student Type Regular External" at bounding box center [536, 124] width 504 height 33
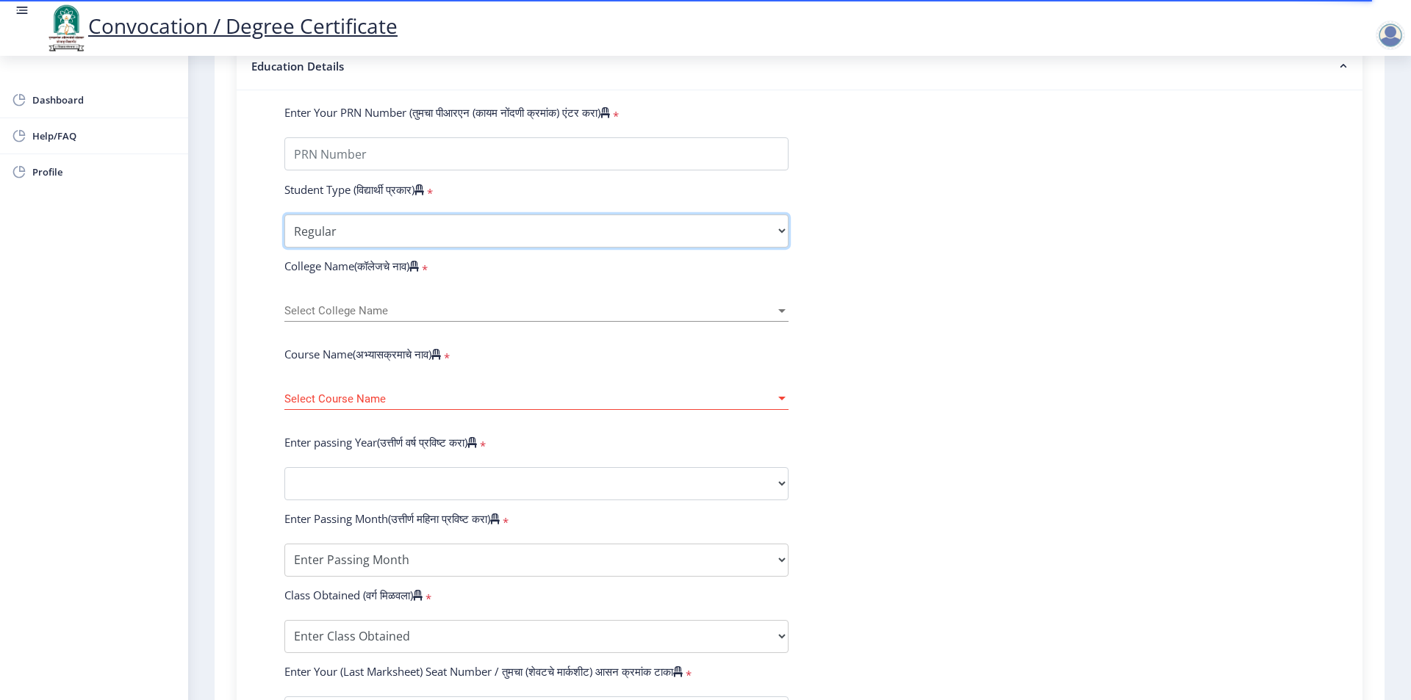
scroll to position [221, 0]
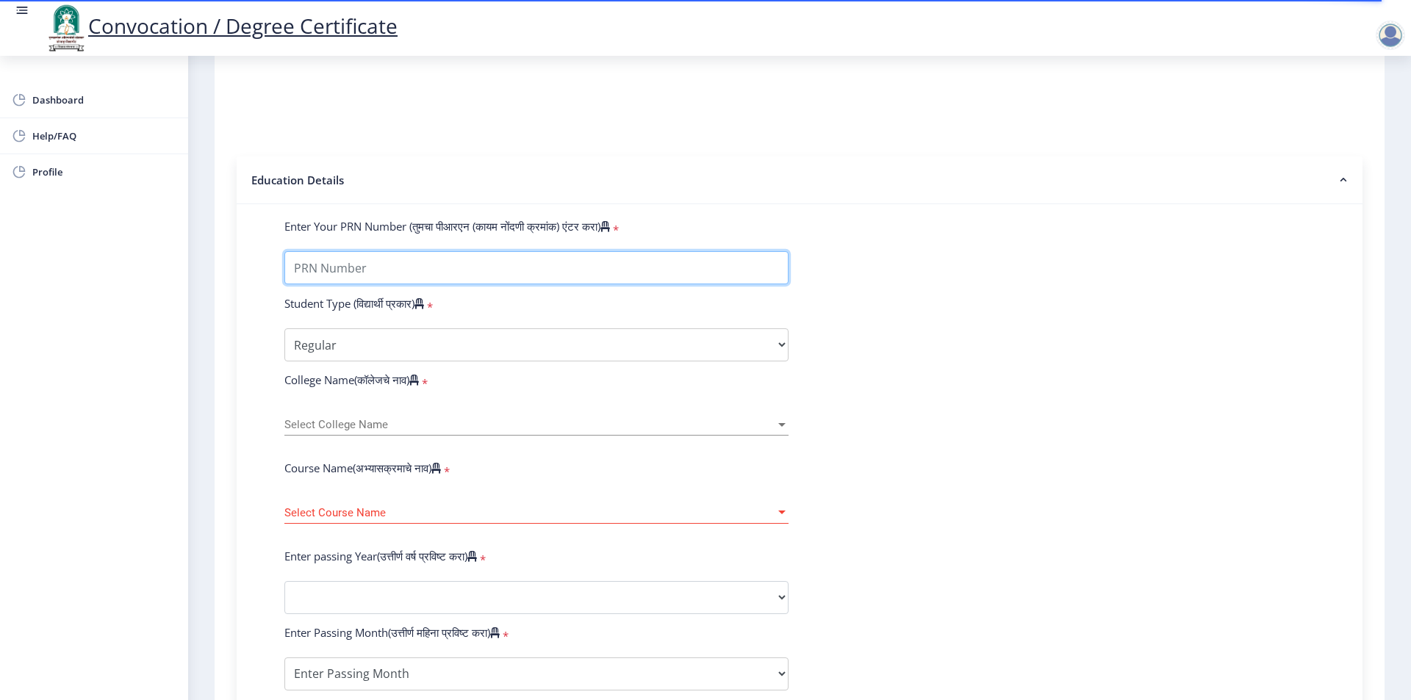
click at [356, 283] on input "Enter Your PRN Number (तुमचा पीआरएन (कायम नोंदणी क्रमांक) एंटर करा)" at bounding box center [536, 267] width 504 height 33
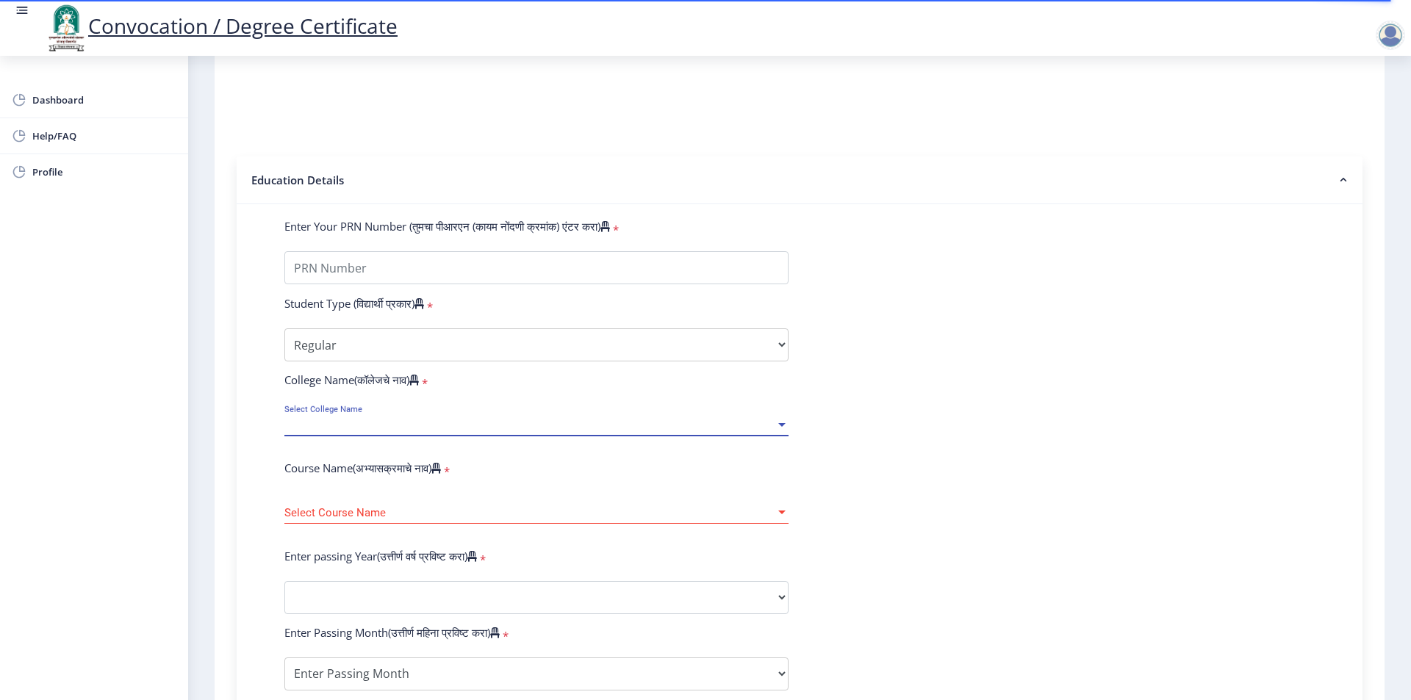
click at [332, 431] on span "Select College Name" at bounding box center [529, 425] width 491 height 12
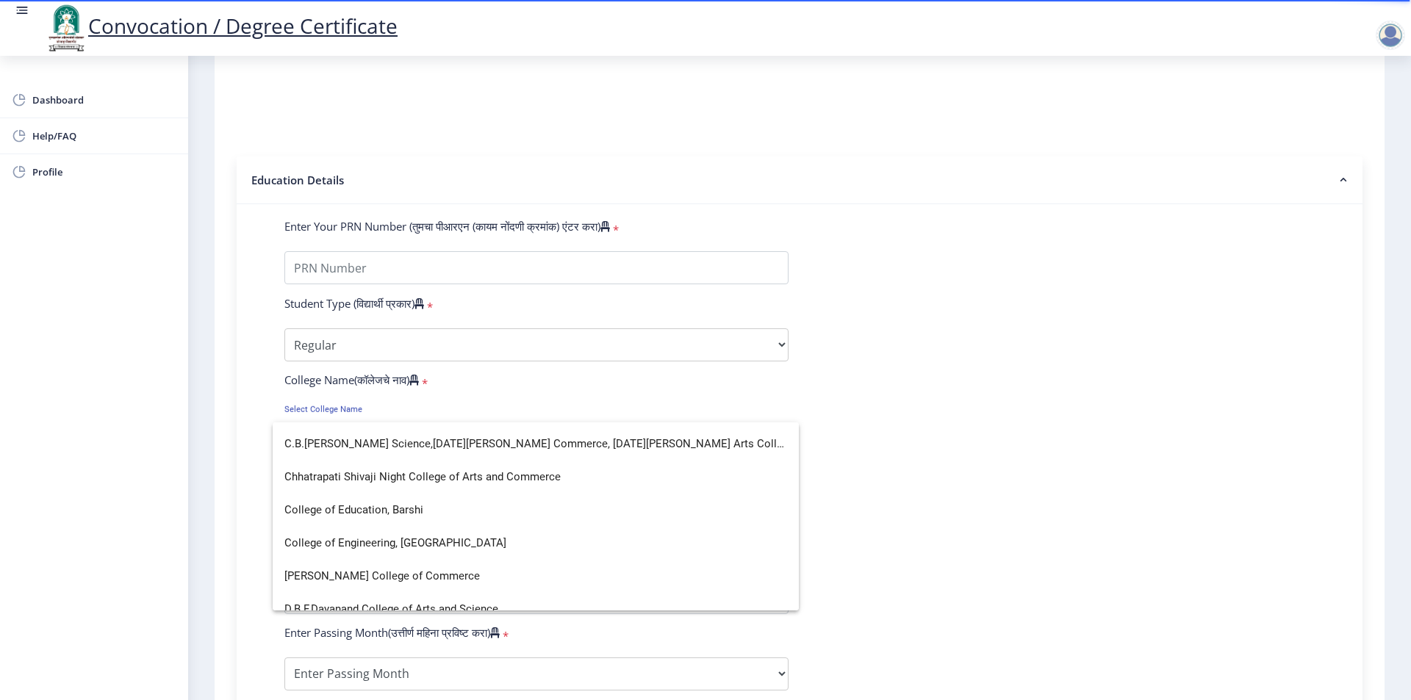
scroll to position [662, 0]
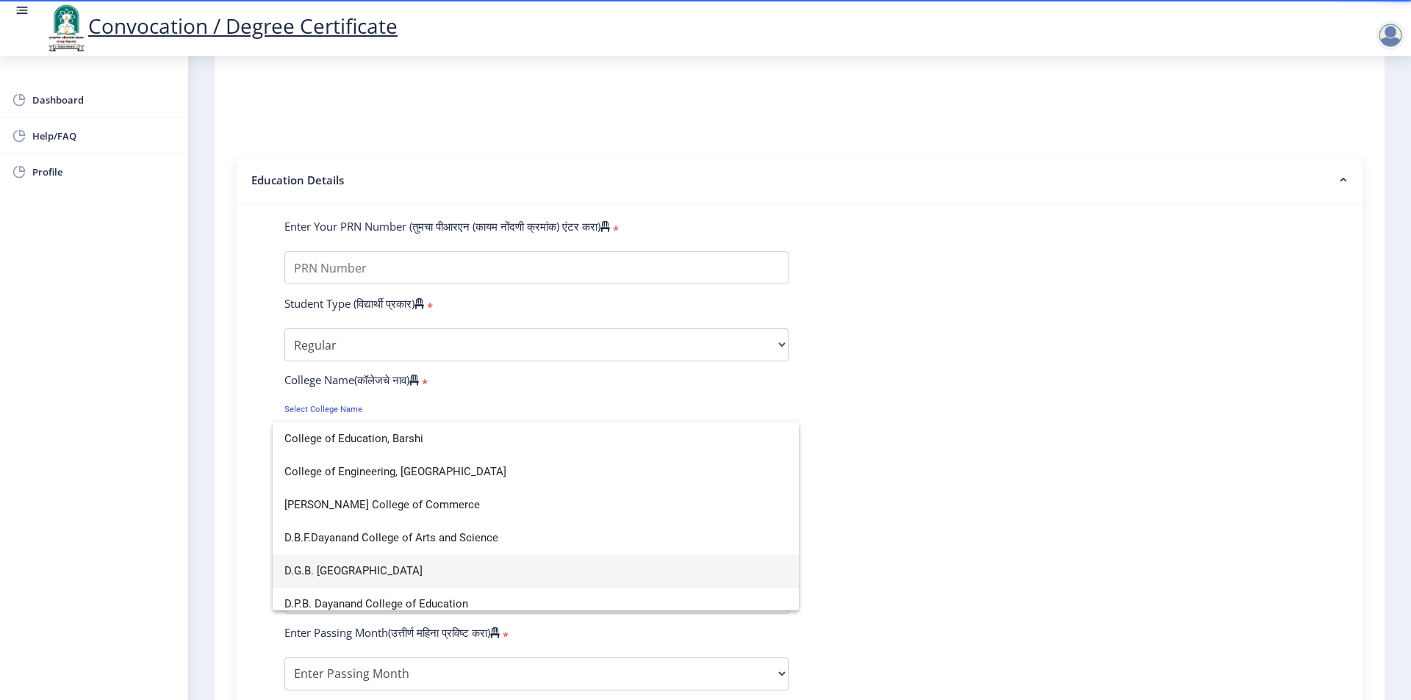
click at [362, 568] on span "D.G.B. [GEOGRAPHIC_DATA]" at bounding box center [535, 571] width 503 height 33
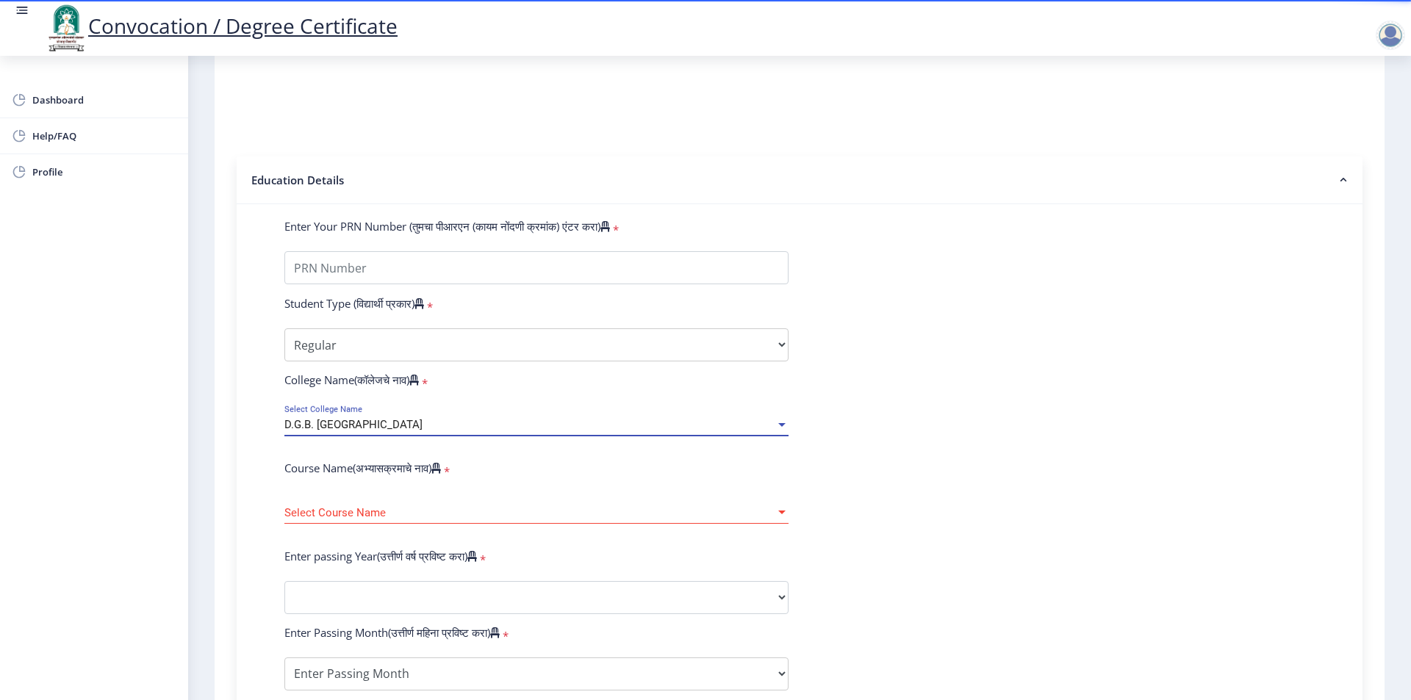
click at [382, 520] on span "Select Course Name" at bounding box center [529, 513] width 491 height 12
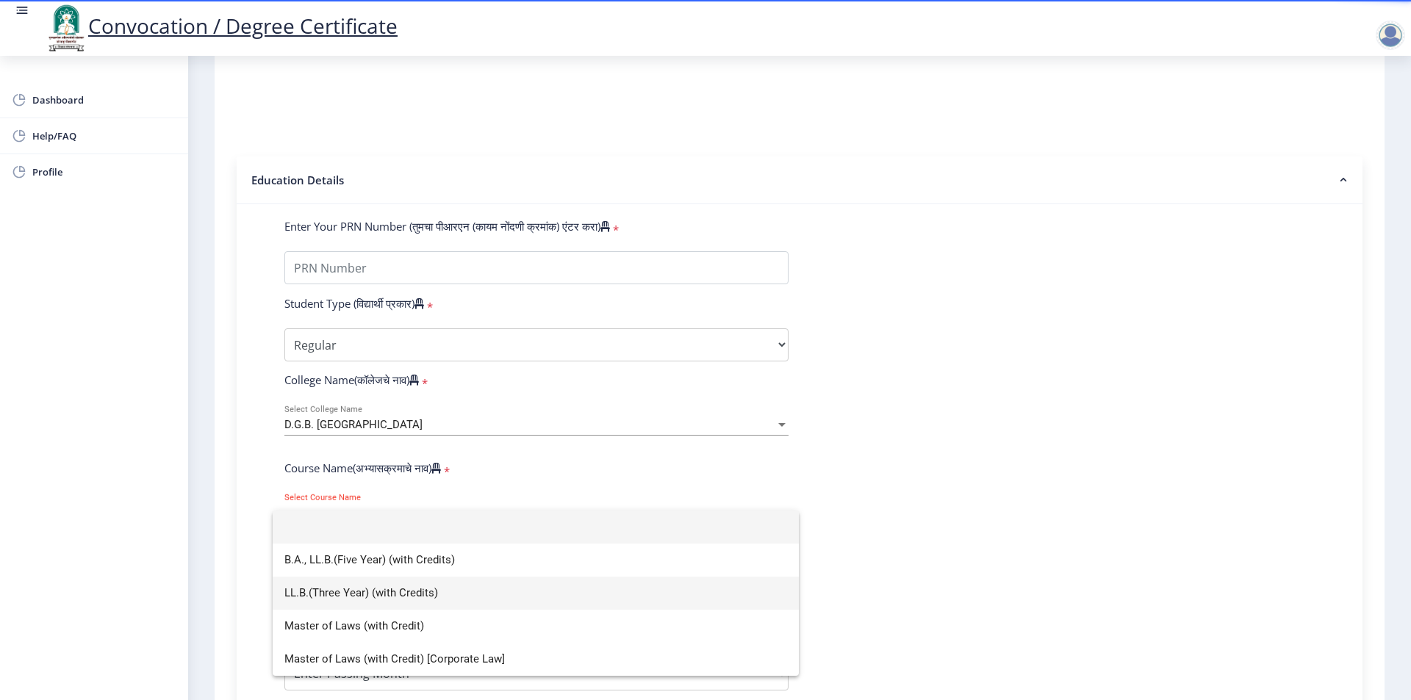
click at [462, 601] on span "LL.B.(Three Year) (with Credits)" at bounding box center [535, 593] width 503 height 33
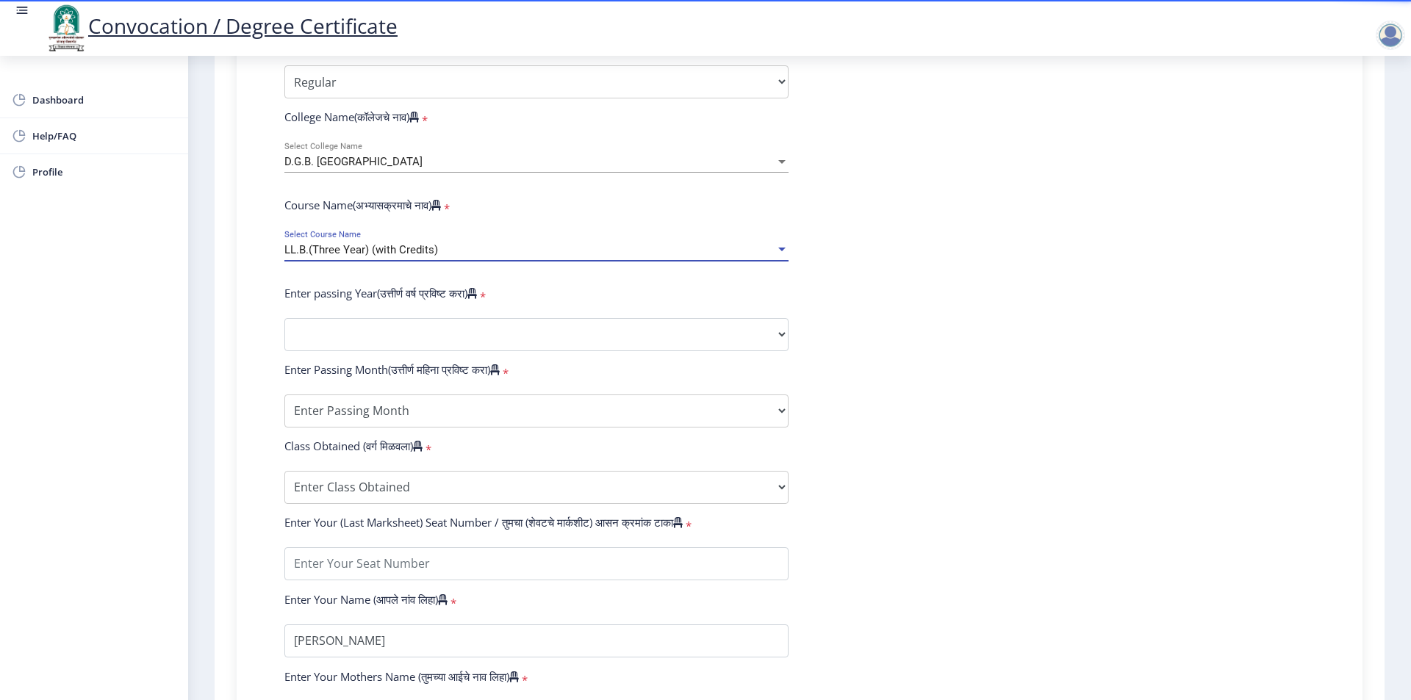
scroll to position [515, 0]
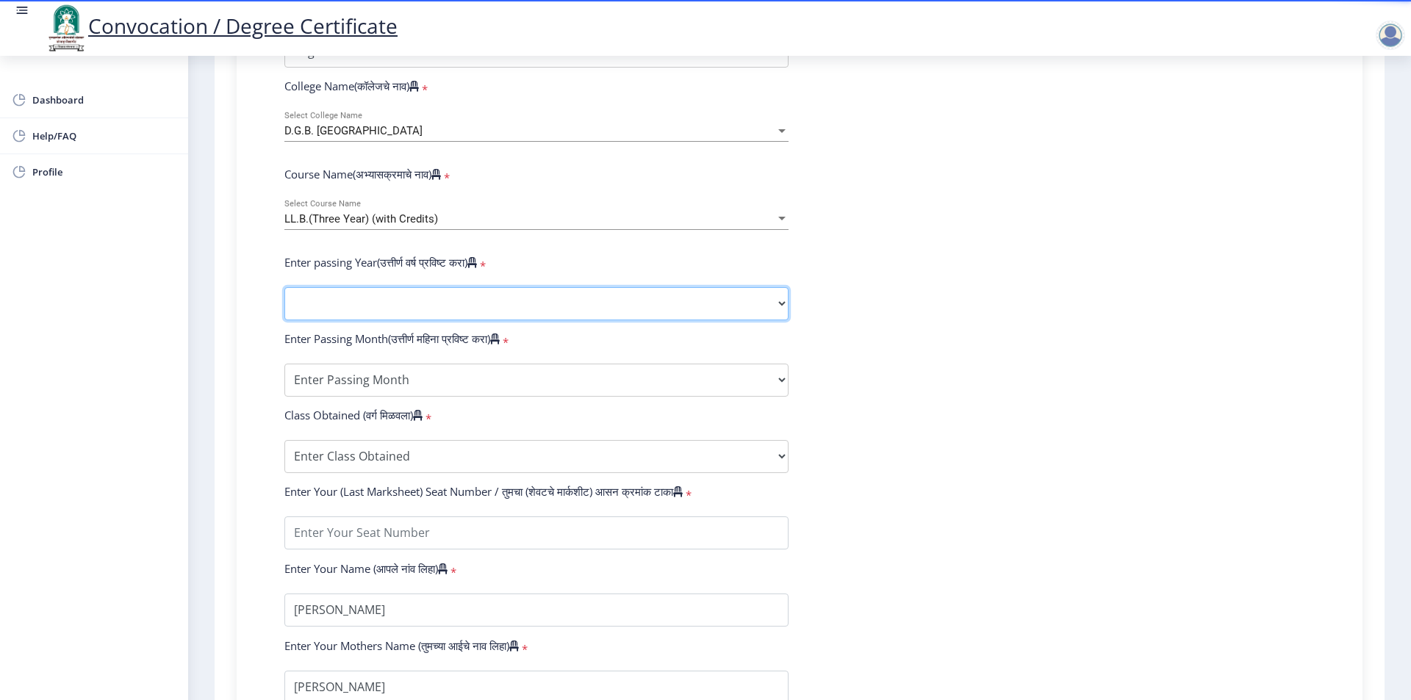
click at [378, 316] on select "2025 2024 2023 2022 2021 2020 2019 2018 2017 2016 2015 2014 2013 2012 2011 2010…" at bounding box center [536, 303] width 504 height 33
select select "2023"
click at [284, 301] on select "2025 2024 2023 2022 2021 2020 2019 2018 2017 2016 2015 2014 2013 2012 2011 2010…" at bounding box center [536, 303] width 504 height 33
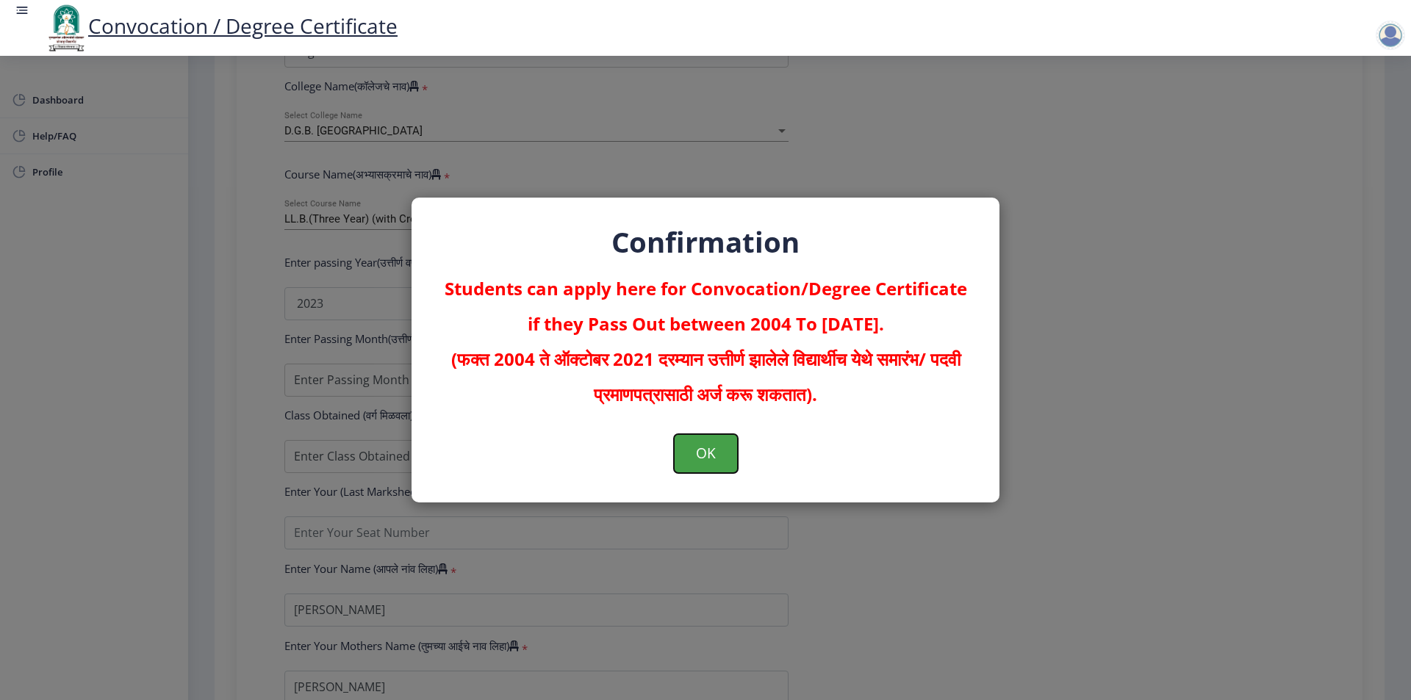
click at [695, 448] on button "OK" at bounding box center [706, 453] width 64 height 38
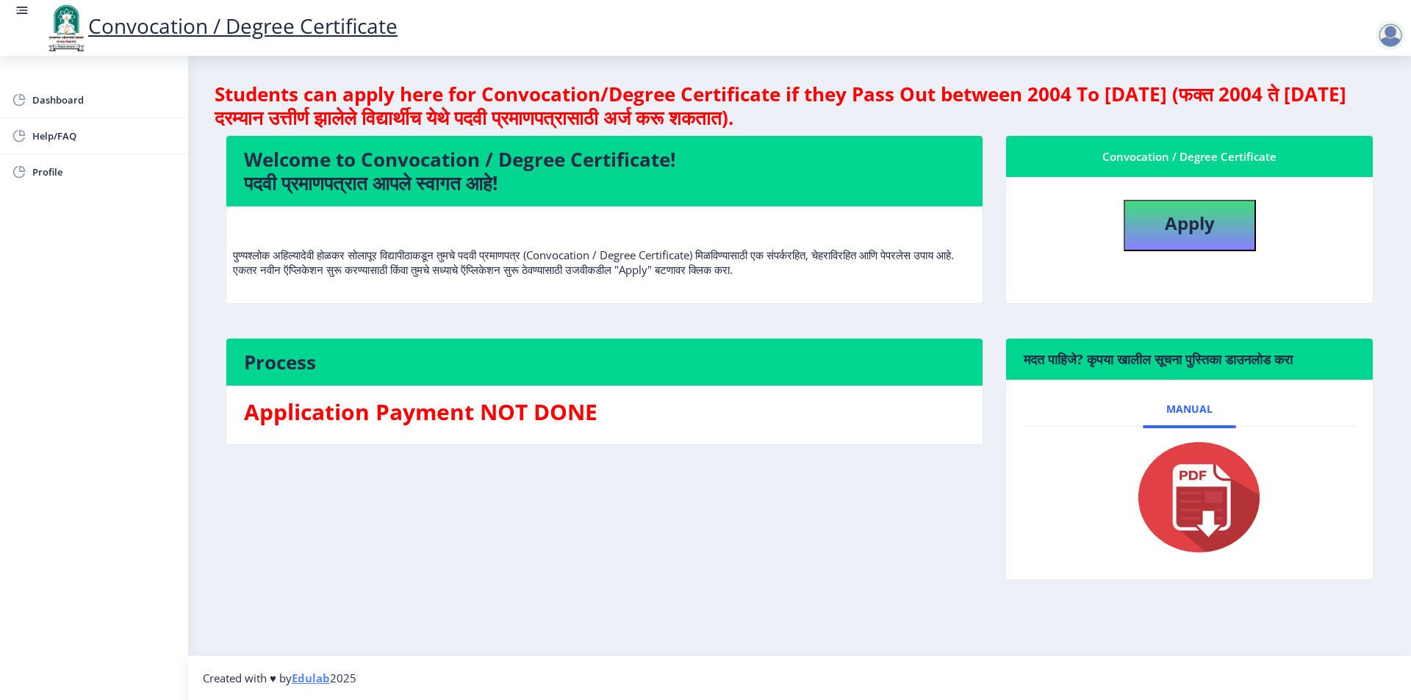
select select
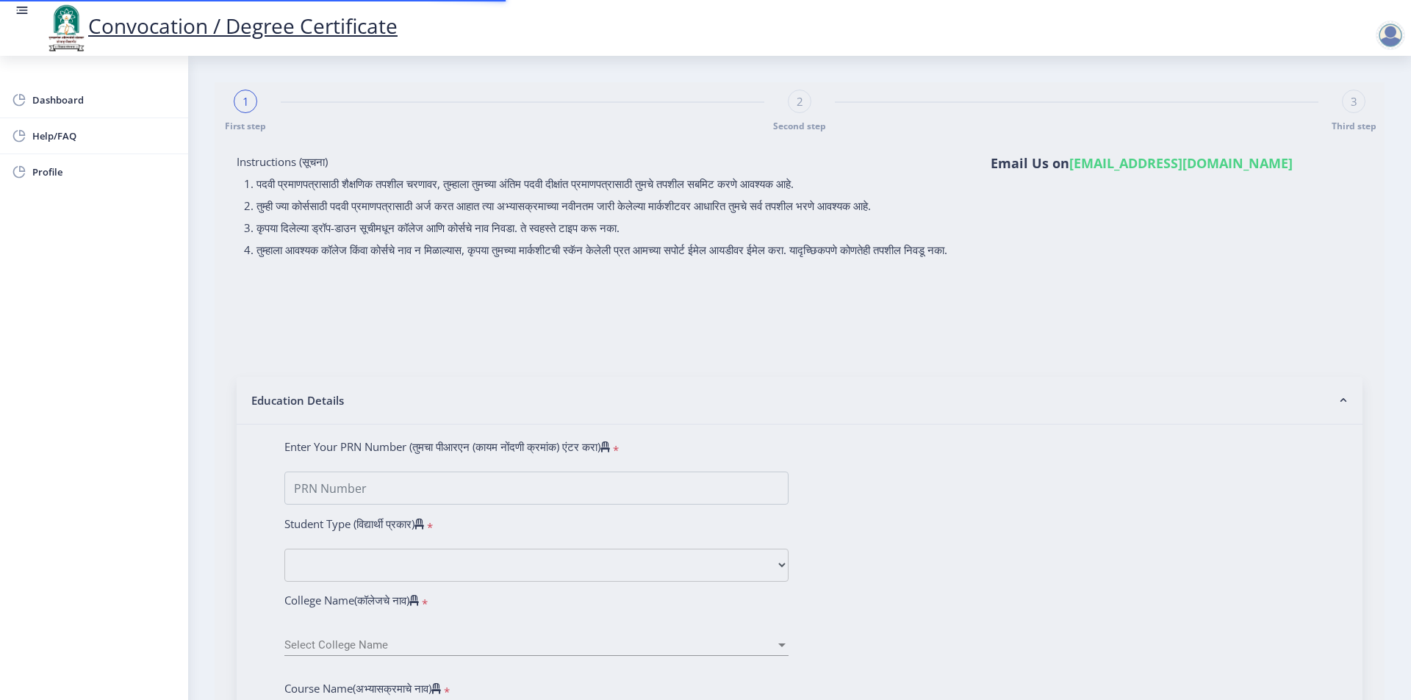
type input "[PERSON_NAME]"
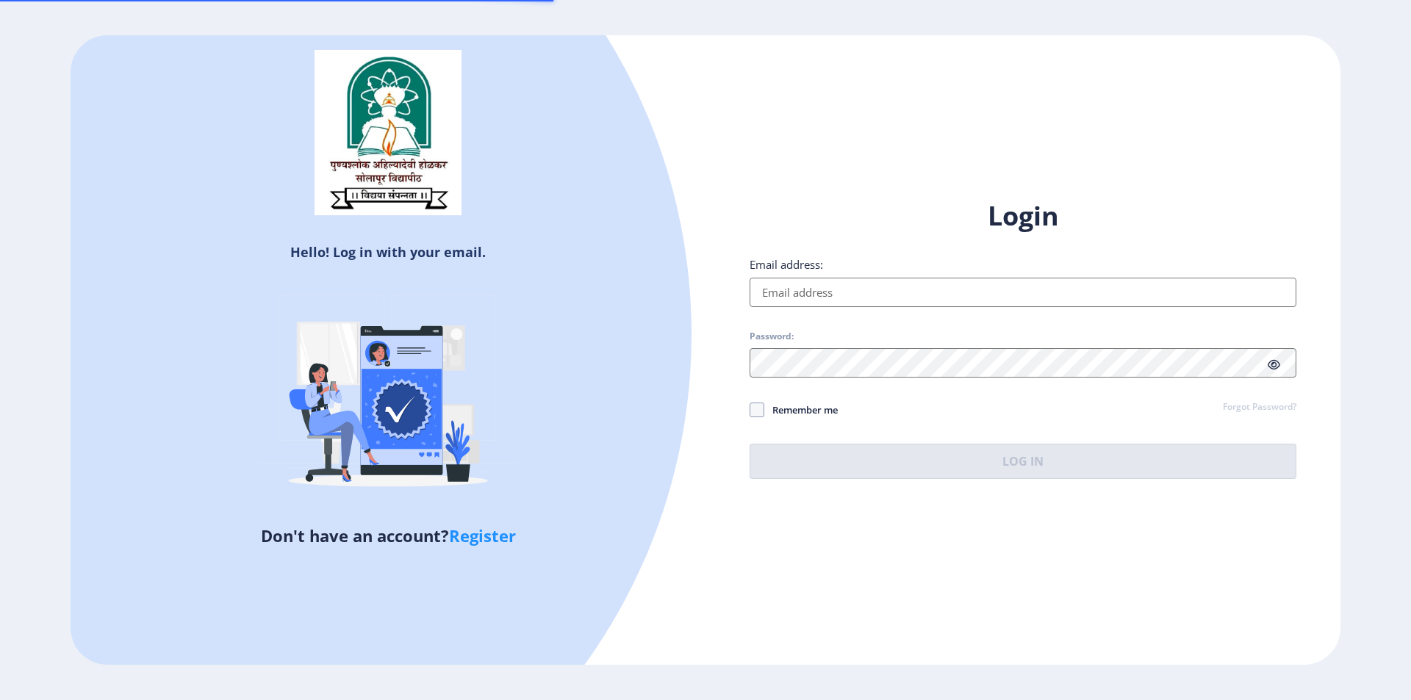
type input "[EMAIL_ADDRESS][DOMAIN_NAME]"
